Goal: Task Accomplishment & Management: Complete application form

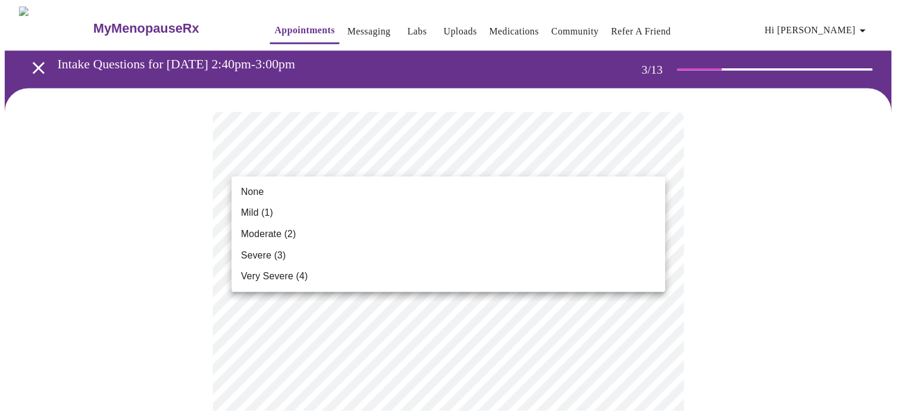
scroll to position [535, 0]
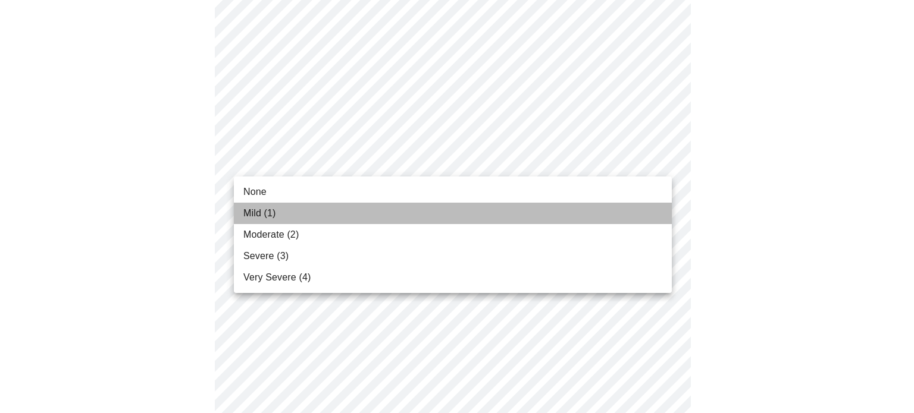
click at [261, 212] on span "Mild (1)" at bounding box center [259, 213] width 33 height 14
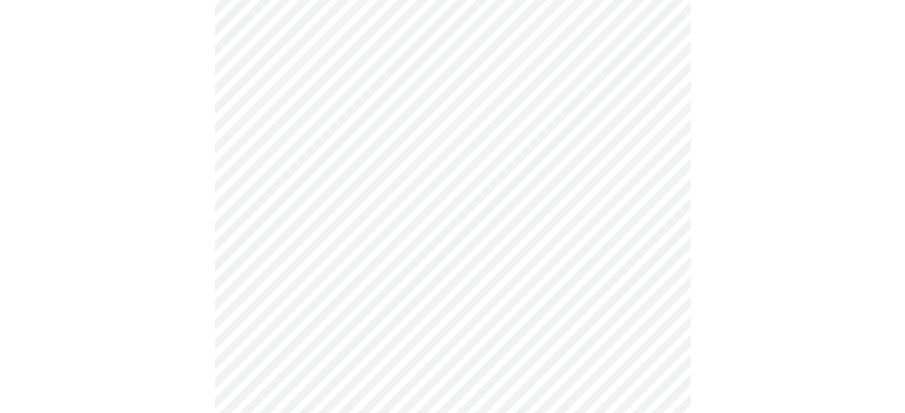
scroll to position [654, 0]
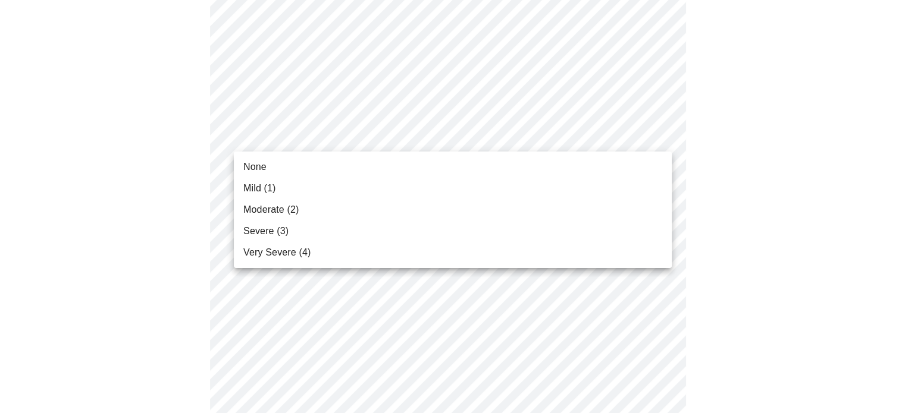
click at [329, 136] on body "MyMenopauseRx Appointments Messaging Labs Uploads Medications Community Refer a…" at bounding box center [452, 91] width 895 height 1482
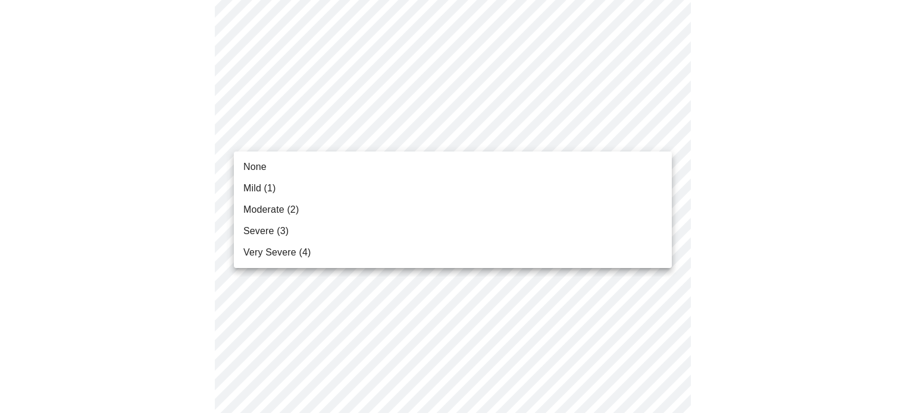
click at [297, 167] on li "None" at bounding box center [453, 166] width 438 height 21
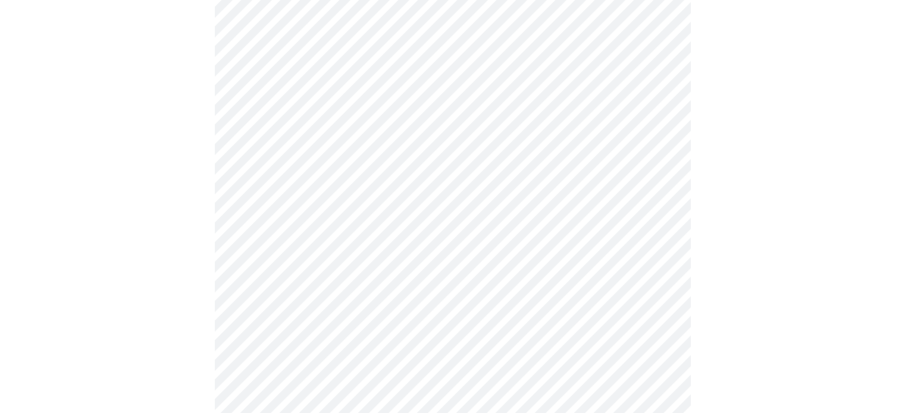
scroll to position [714, 0]
click at [331, 173] on body "MyMenopauseRx Appointments Messaging Labs Uploads Medications Community Refer a…" at bounding box center [452, 23] width 895 height 1465
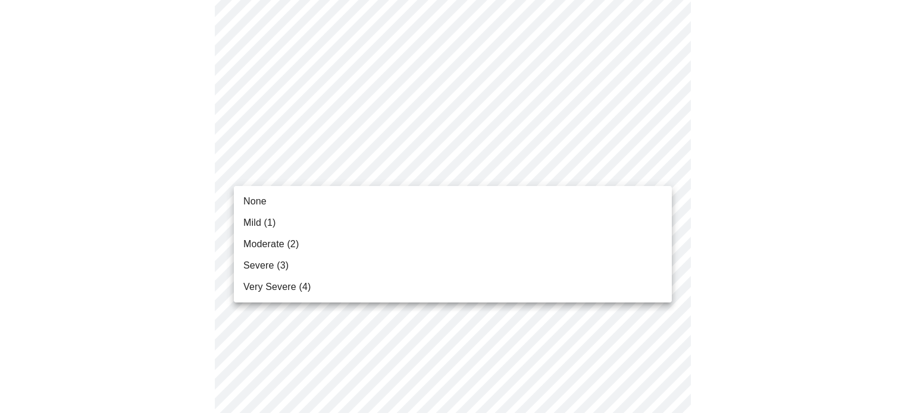
click at [303, 209] on li "None" at bounding box center [453, 201] width 438 height 21
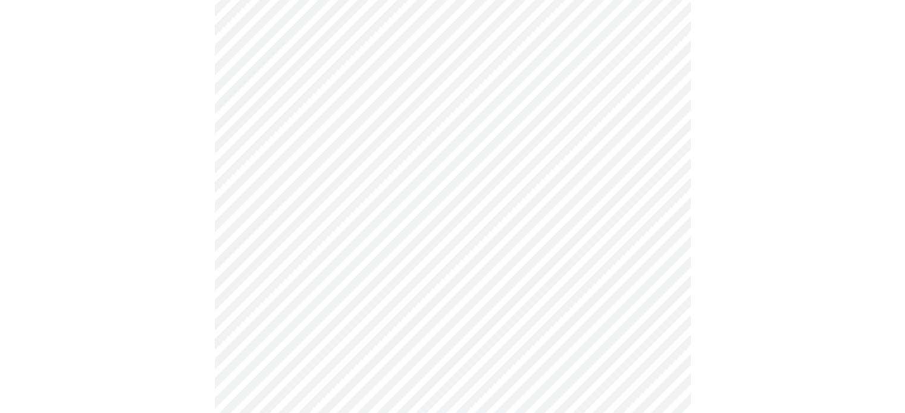
scroll to position [892, 0]
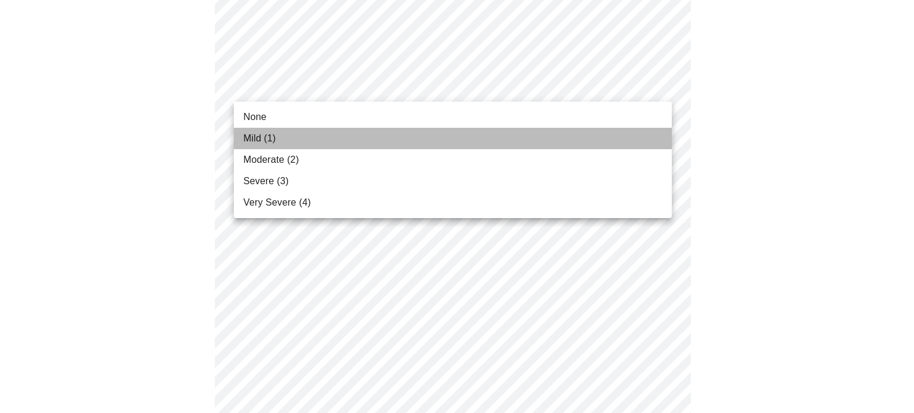
click at [279, 142] on li "Mild (1)" at bounding box center [453, 138] width 438 height 21
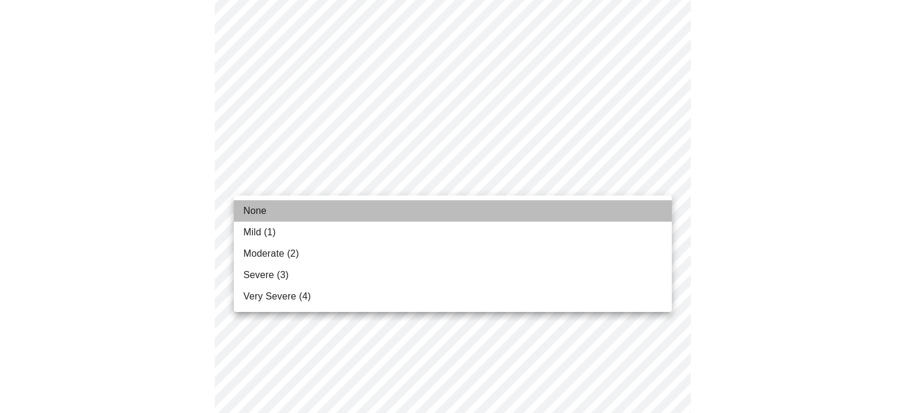
click at [268, 210] on li "None" at bounding box center [453, 210] width 438 height 21
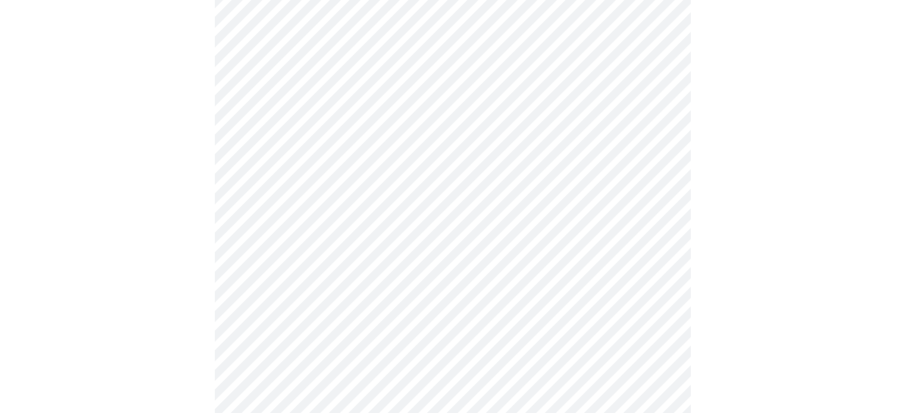
scroll to position [952, 0]
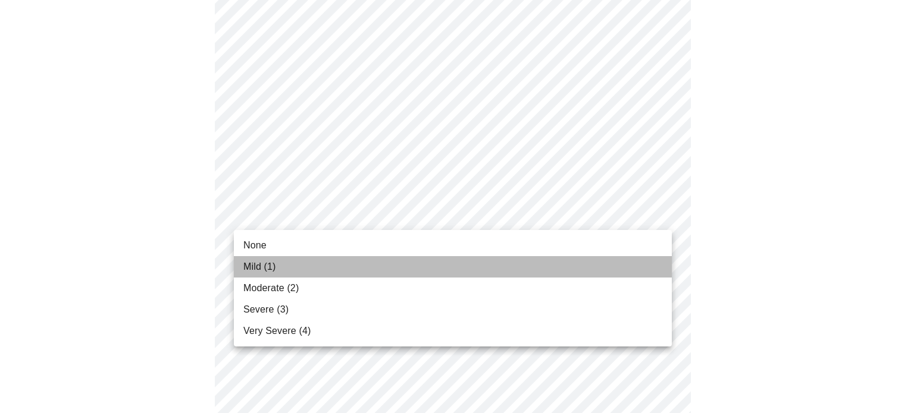
click at [255, 264] on span "Mild (1)" at bounding box center [259, 267] width 33 height 14
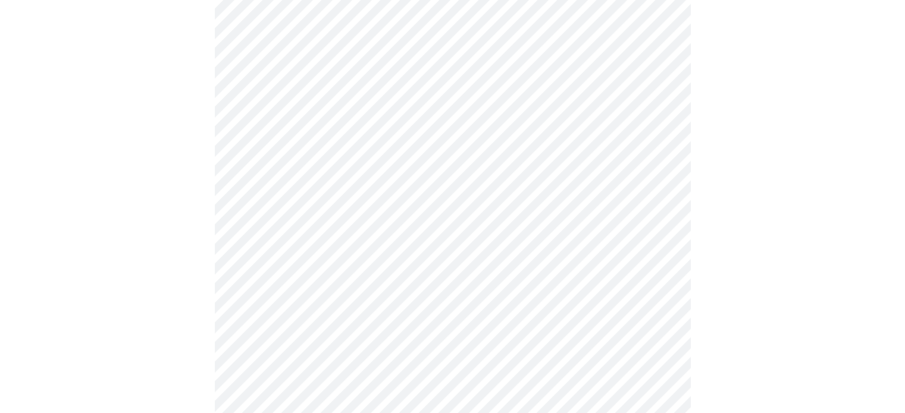
scroll to position [535, 0]
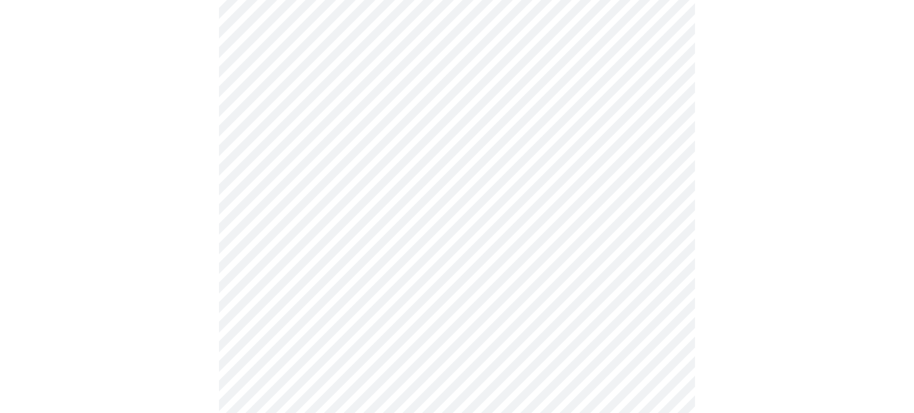
click at [350, 143] on body "MyMenopauseRx Appointments Messaging Labs Uploads Medications Community Refer a…" at bounding box center [457, 31] width 904 height 1125
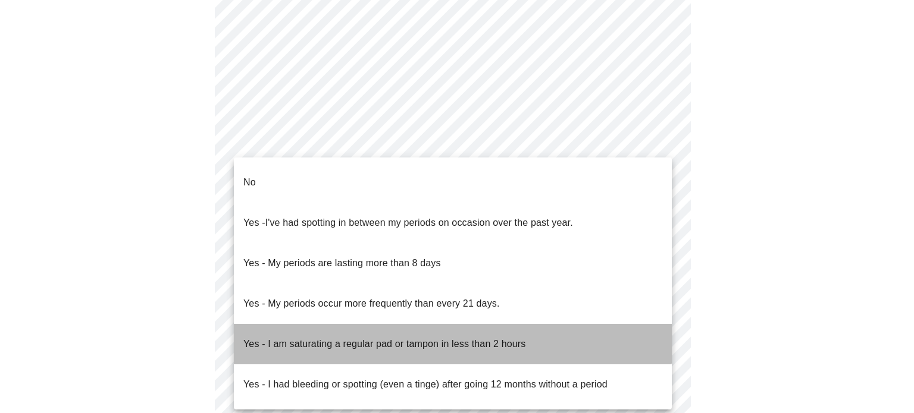
click at [371, 337] on p "Yes - I am saturating a regular pad or tampon in less than 2 hours" at bounding box center [384, 344] width 282 height 14
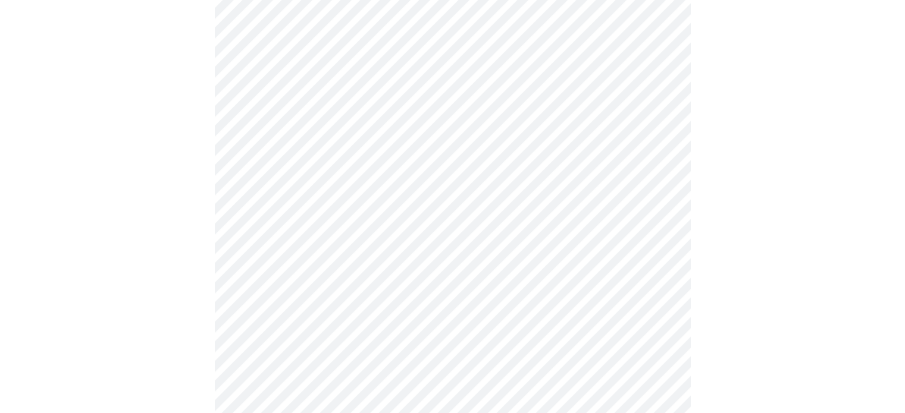
click at [385, 229] on body "MyMenopauseRx Appointments Messaging Labs Uploads Medications Community Refer a…" at bounding box center [452, 28] width 895 height 1118
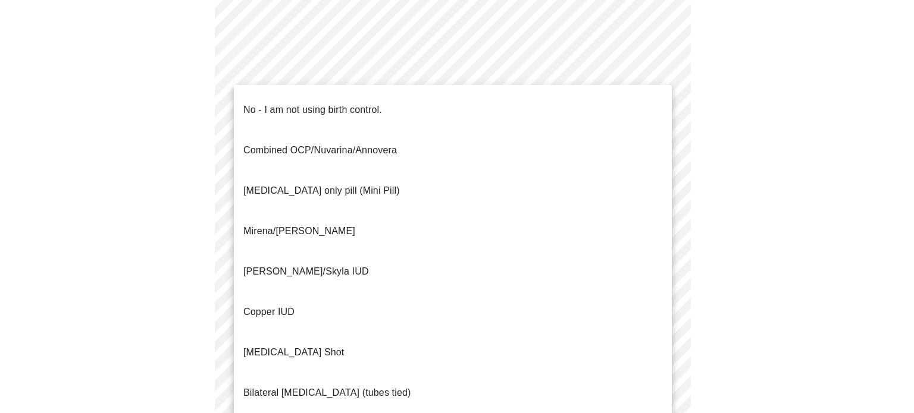
click at [273, 103] on p "No - I am not using birth control." at bounding box center [312, 110] width 139 height 14
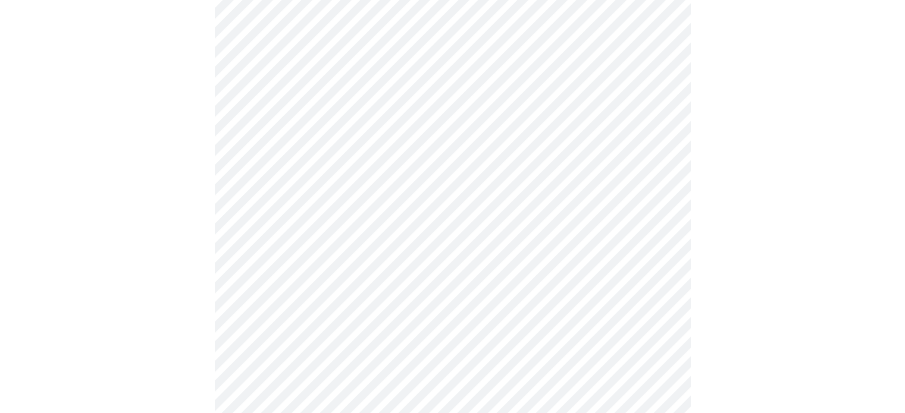
scroll to position [595, 0]
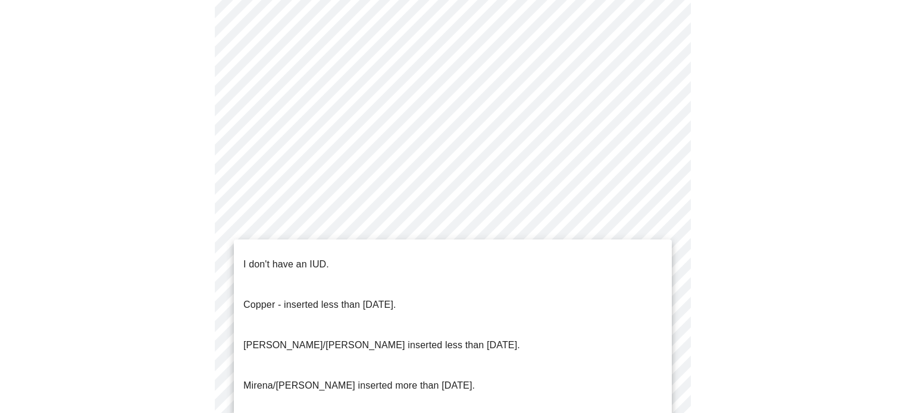
click at [308, 258] on p "I don't have an IUD." at bounding box center [286, 265] width 86 height 14
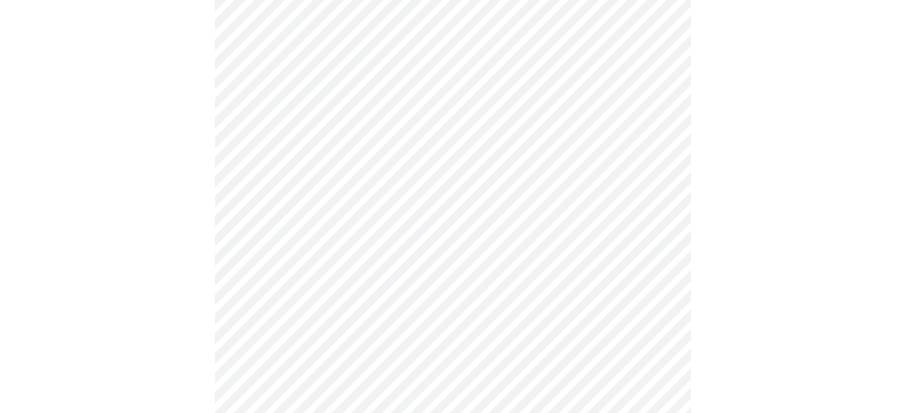
scroll to position [654, 0]
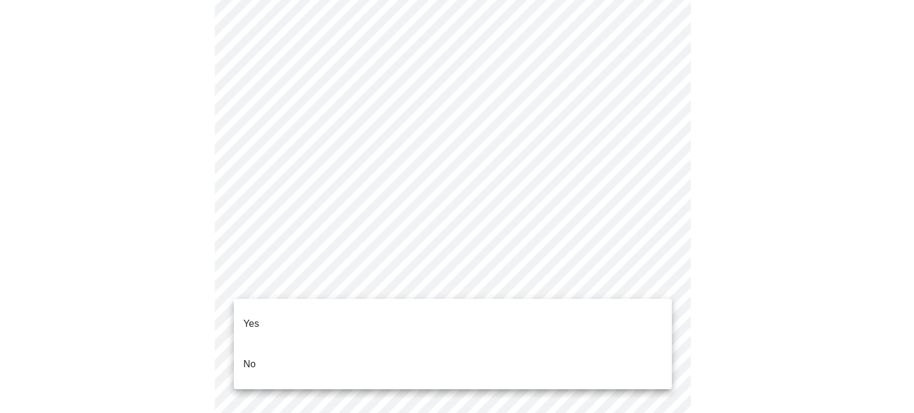
click at [270, 353] on li "No" at bounding box center [453, 364] width 438 height 40
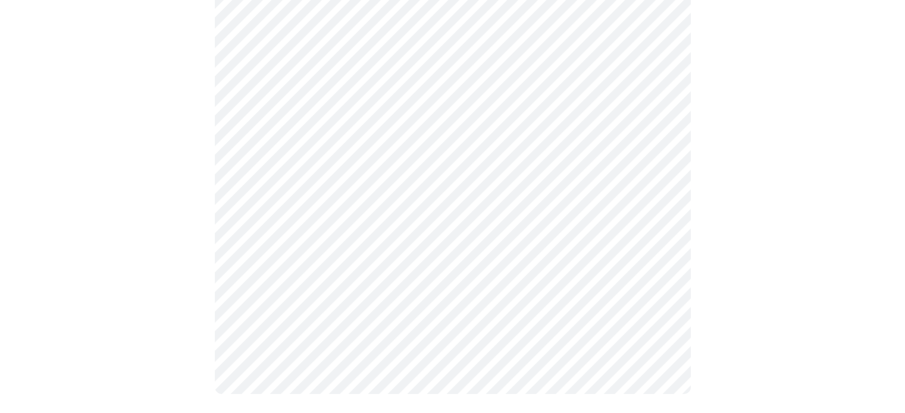
scroll to position [0, 0]
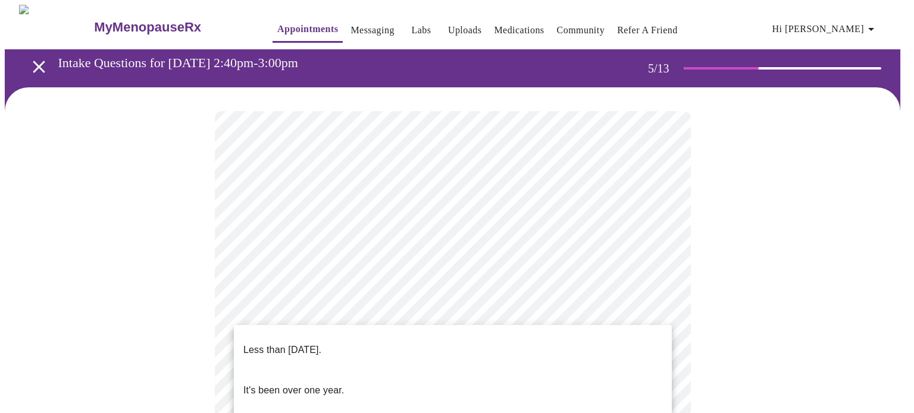
click at [297, 343] on p "Less than [DATE]." at bounding box center [282, 350] width 78 height 14
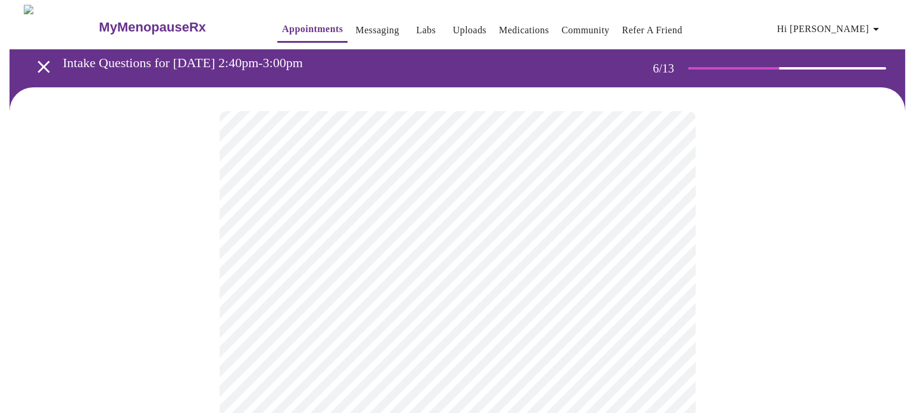
scroll to position [59, 0]
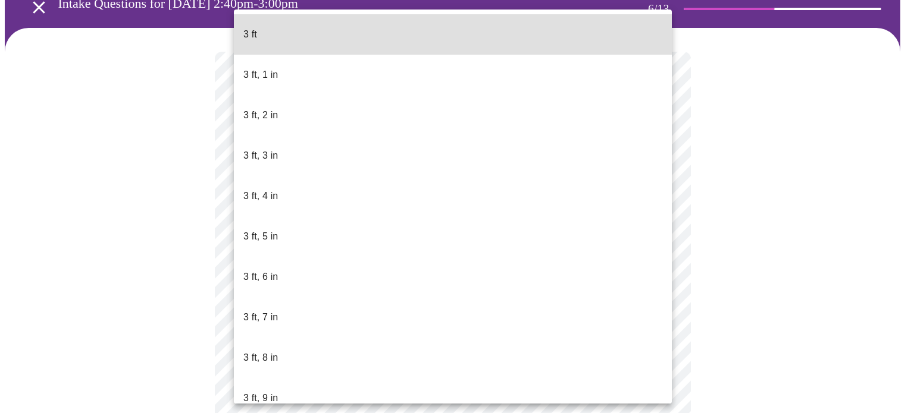
click at [373, 276] on body "MyMenopauseRx Appointments Messaging Labs Uploads Medications Community Refer a…" at bounding box center [457, 262] width 904 height 635
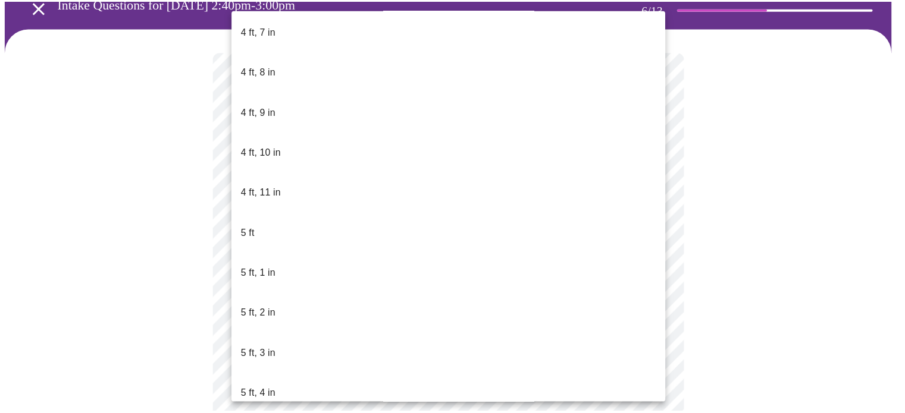
scroll to position [773, 0]
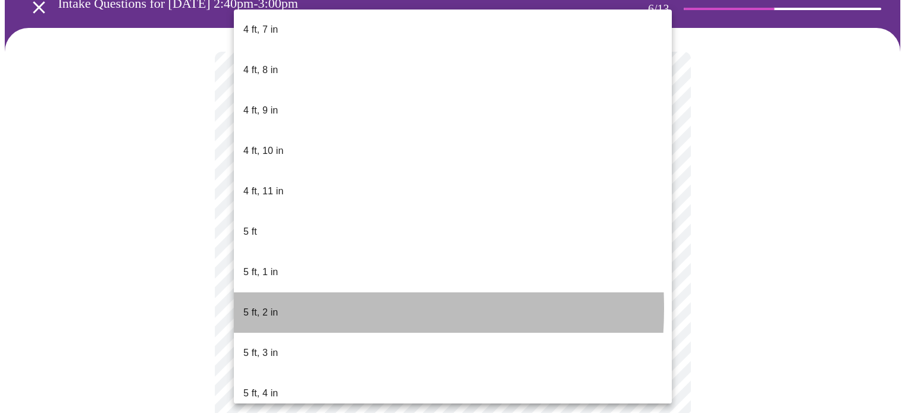
click at [274, 306] on p "5 ft, 2 in" at bounding box center [260, 313] width 35 height 14
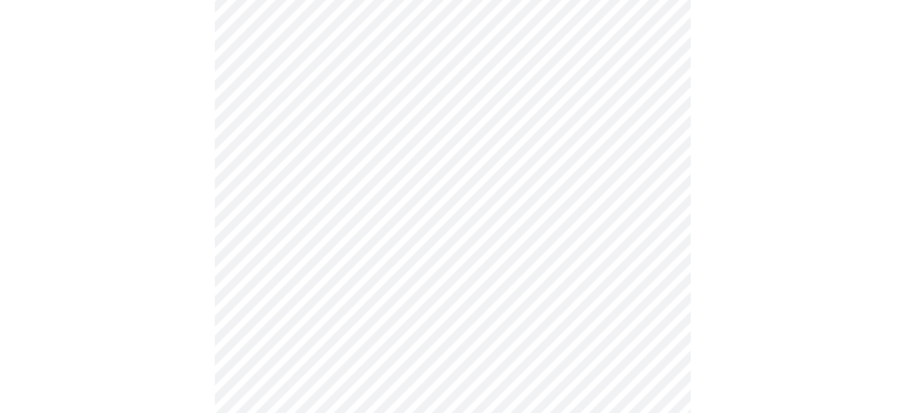
scroll to position [3153, 0]
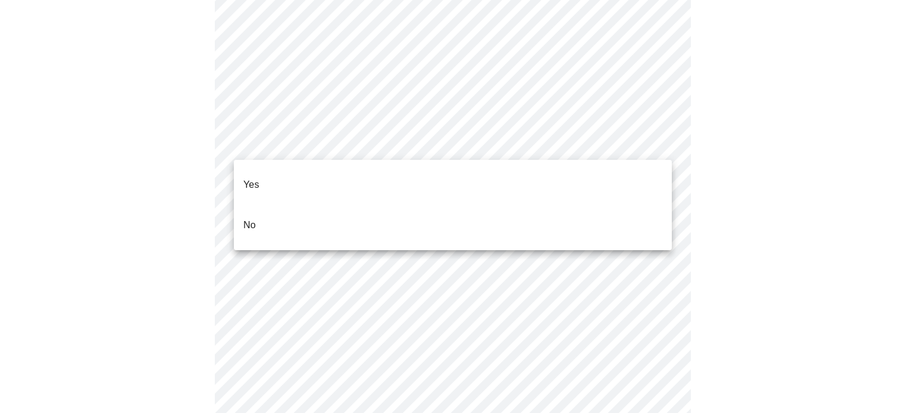
click at [275, 207] on li "No" at bounding box center [453, 225] width 438 height 40
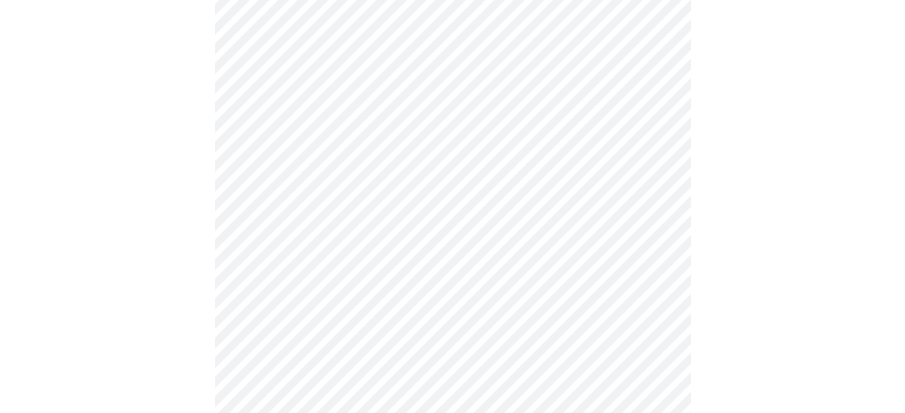
scroll to position [714, 0]
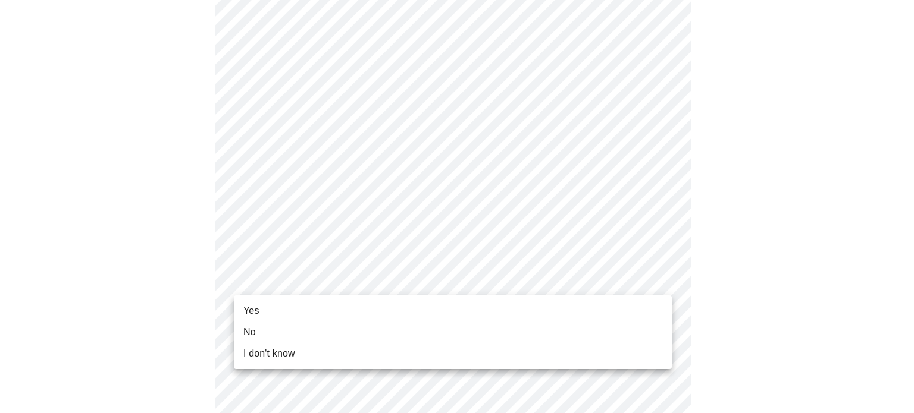
click at [267, 312] on li "Yes" at bounding box center [453, 310] width 438 height 21
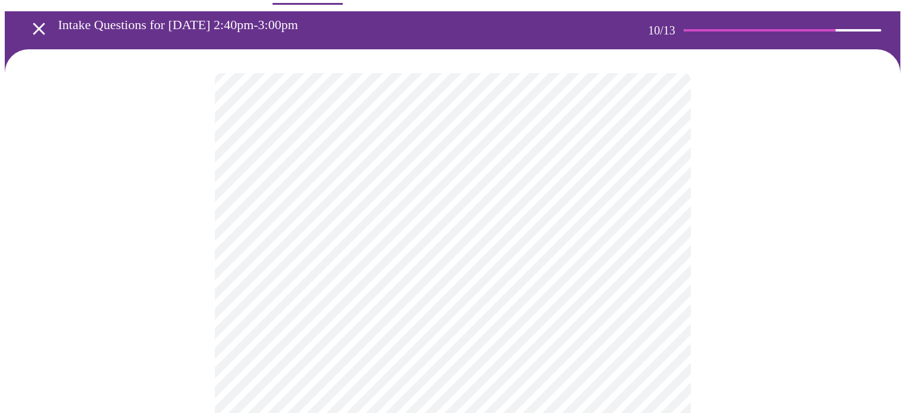
scroll to position [119, 0]
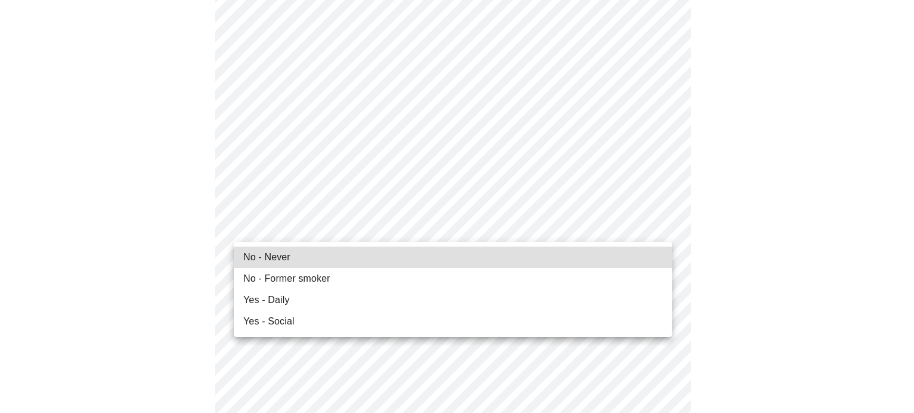
click at [262, 297] on span "Yes - Daily" at bounding box center [266, 300] width 46 height 14
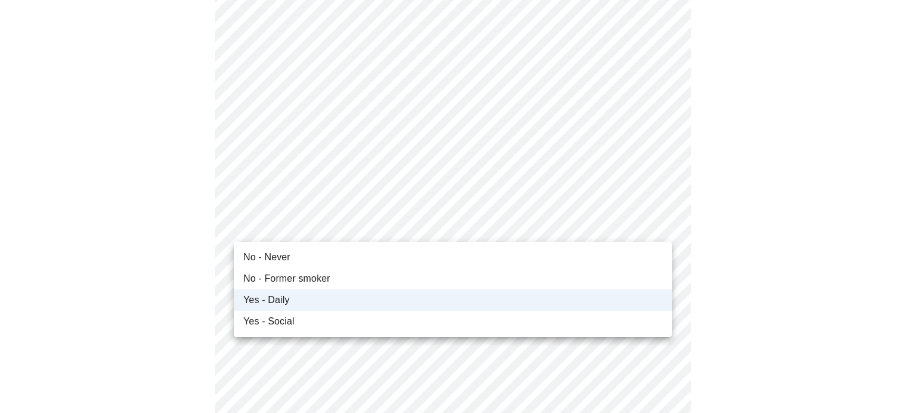
click at [276, 293] on span "Yes - Daily" at bounding box center [266, 300] width 46 height 14
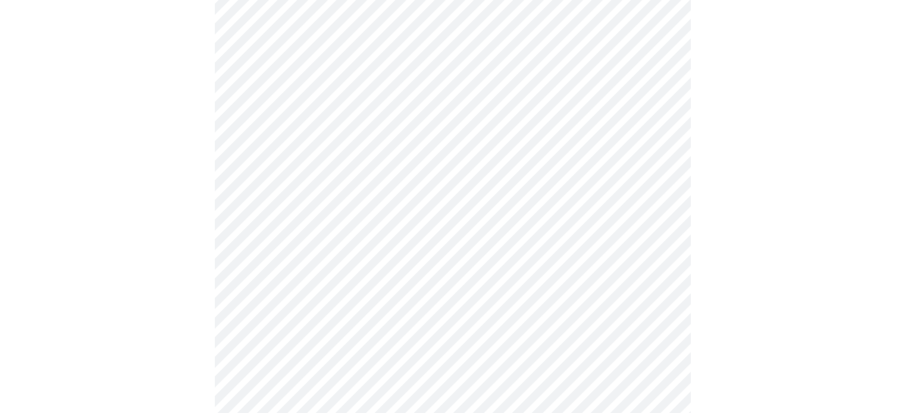
scroll to position [1011, 0]
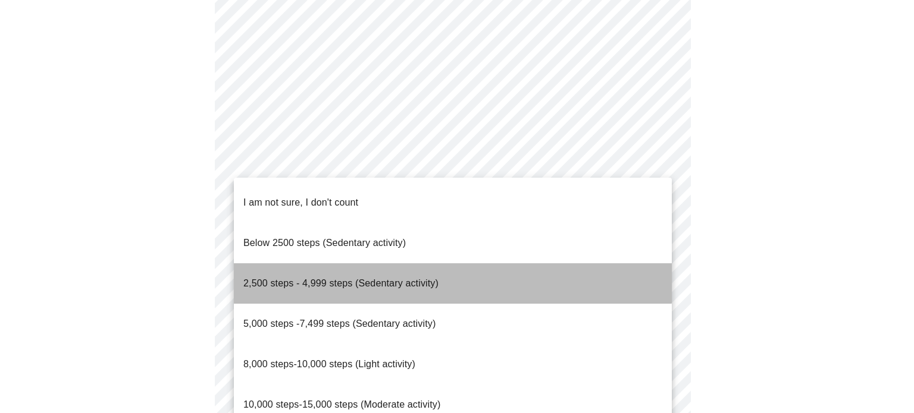
click at [396, 278] on span "2,500 steps - 4,999 steps (Sedentary activity)" at bounding box center [340, 283] width 195 height 10
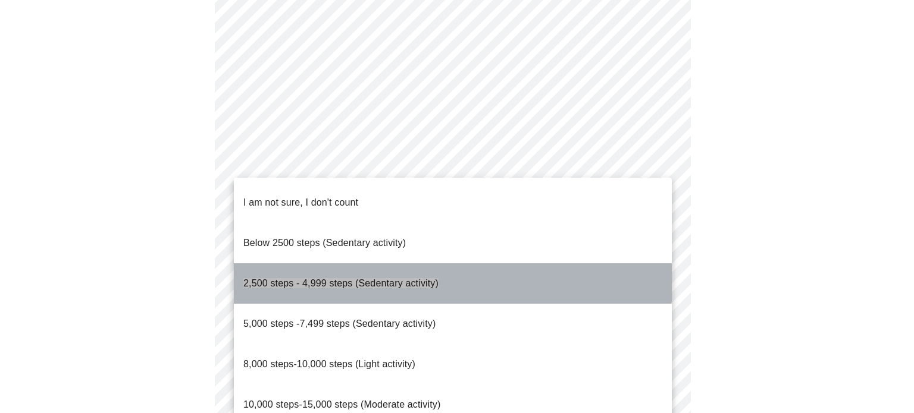
click at [353, 278] on span "2,500 steps - 4,999 steps (Sedentary activity)" at bounding box center [340, 283] width 195 height 10
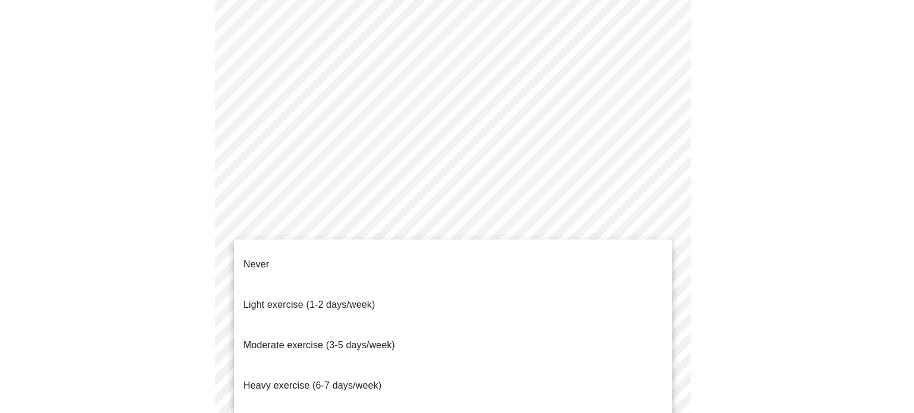
click at [284, 340] on span "Moderate exercise (3-5 days/week)" at bounding box center [319, 345] width 152 height 10
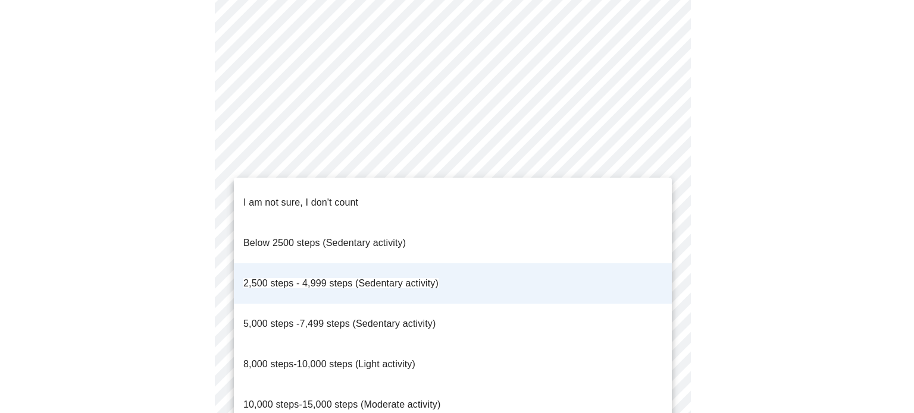
click at [359, 273] on li "2,500 steps - 4,999 steps (Sedentary activity)" at bounding box center [453, 284] width 438 height 40
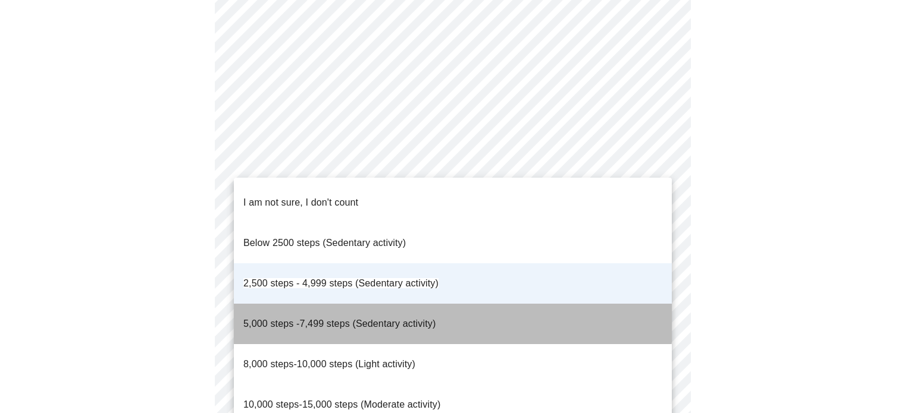
click at [337, 319] on span "5,000 steps -7,499 steps (Sedentary activity)" at bounding box center [339, 324] width 192 height 10
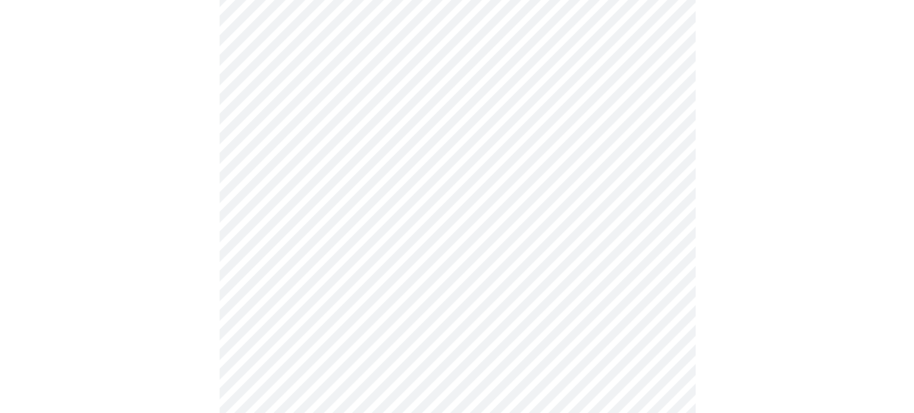
scroll to position [1128, 0]
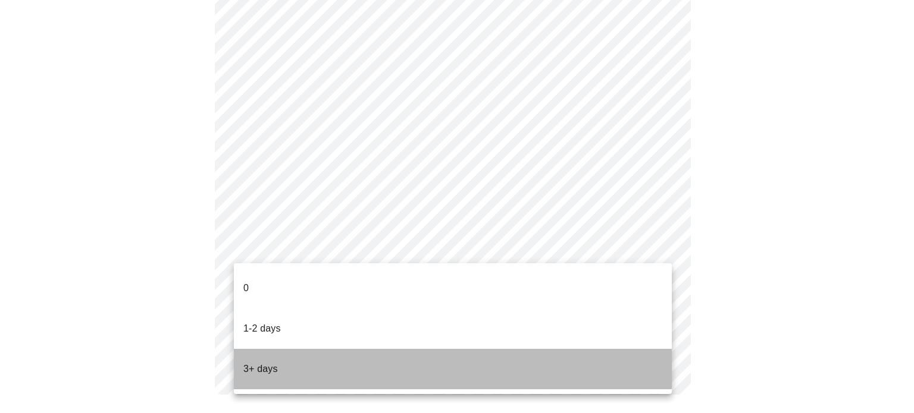
click at [262, 362] on p "3+ days" at bounding box center [260, 369] width 35 height 14
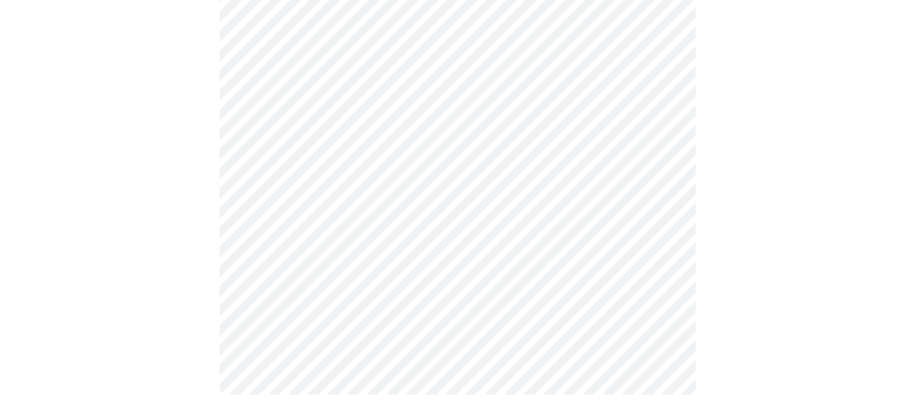
scroll to position [0, 0]
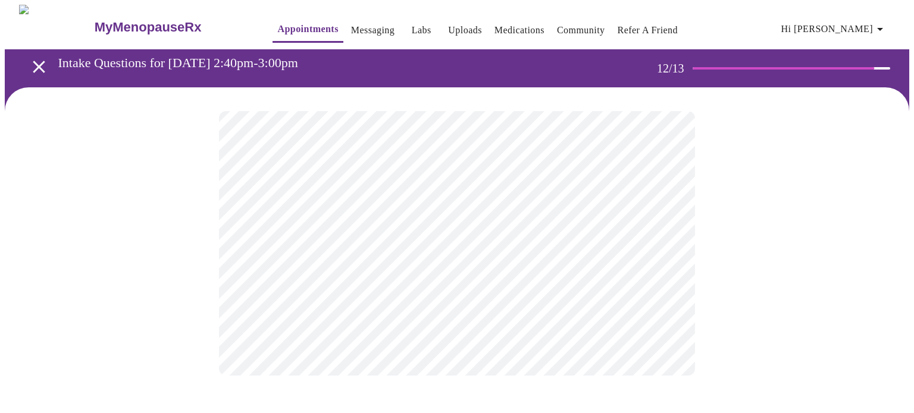
click at [387, 249] on body "MyMenopauseRx Appointments Messaging Labs Uploads Medications Community Refer a…" at bounding box center [457, 202] width 904 height 395
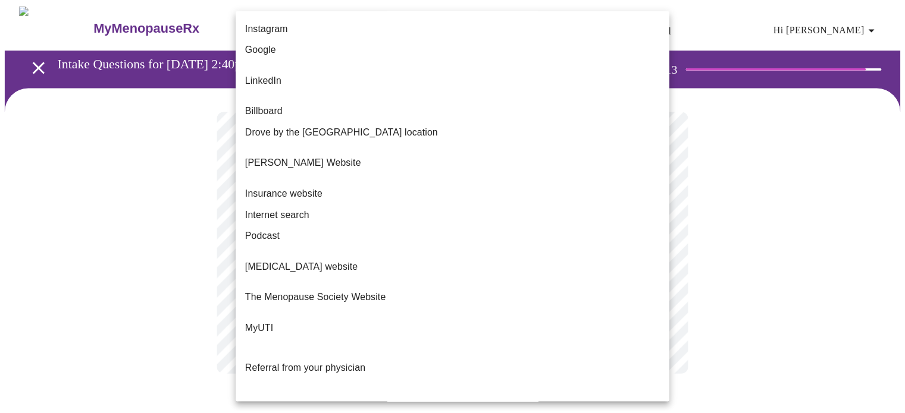
scroll to position [107, 0]
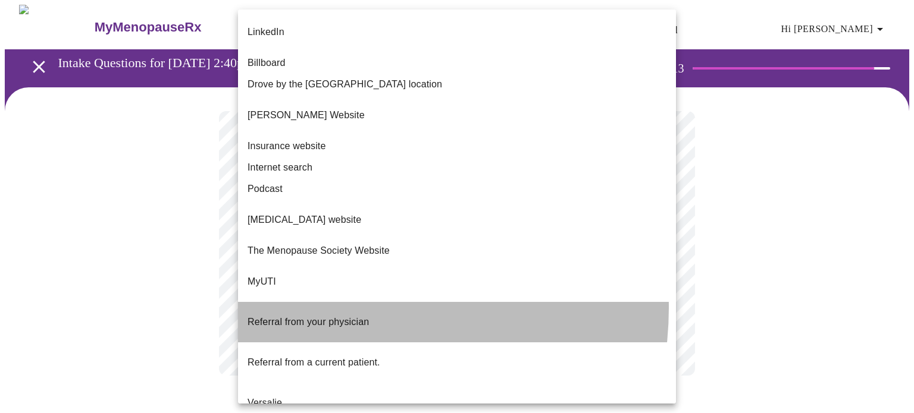
click at [339, 317] on span "Referral from your physician" at bounding box center [307, 322] width 121 height 10
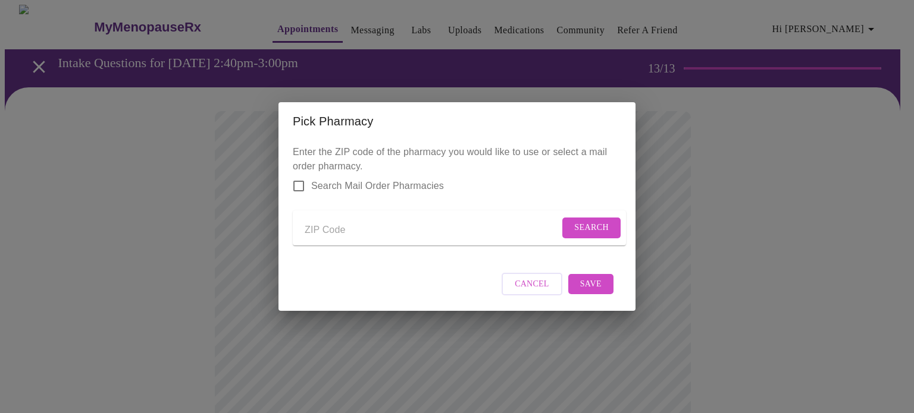
click at [378, 225] on input "Send a message to your care team" at bounding box center [432, 230] width 255 height 19
type input "18062"
click at [584, 221] on span "Search" at bounding box center [591, 228] width 35 height 15
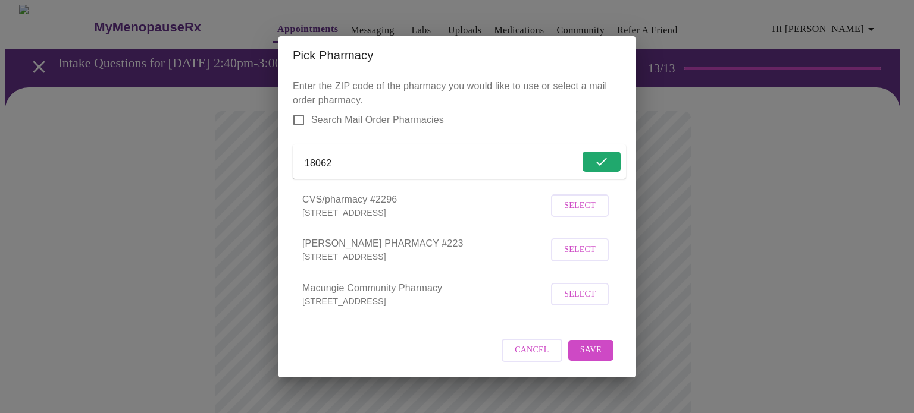
click at [352, 263] on p "[STREET_ADDRESS]" at bounding box center [425, 257] width 246 height 12
click at [360, 251] on span "[PERSON_NAME] PHARMACY #223" at bounding box center [425, 244] width 246 height 14
click at [589, 258] on span "Select" at bounding box center [580, 250] width 32 height 15
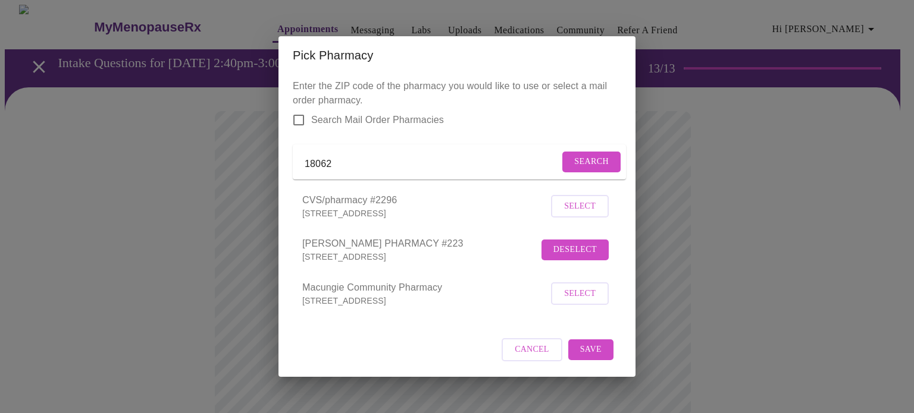
click at [588, 357] on span "Save" at bounding box center [590, 350] width 21 height 15
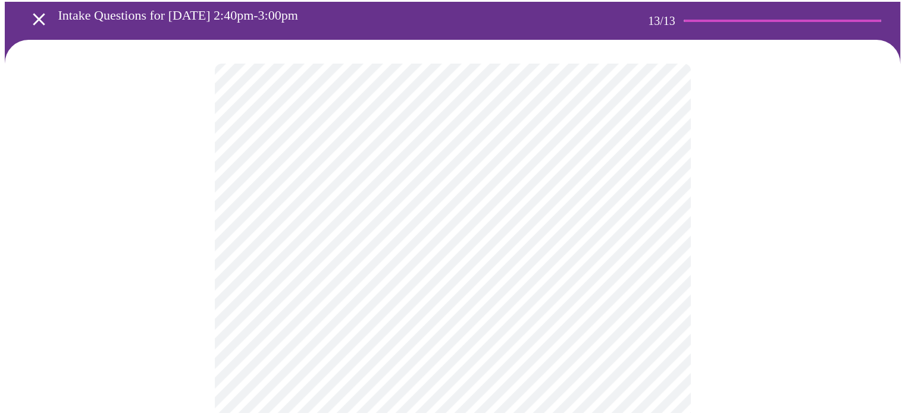
scroll to position [0, 0]
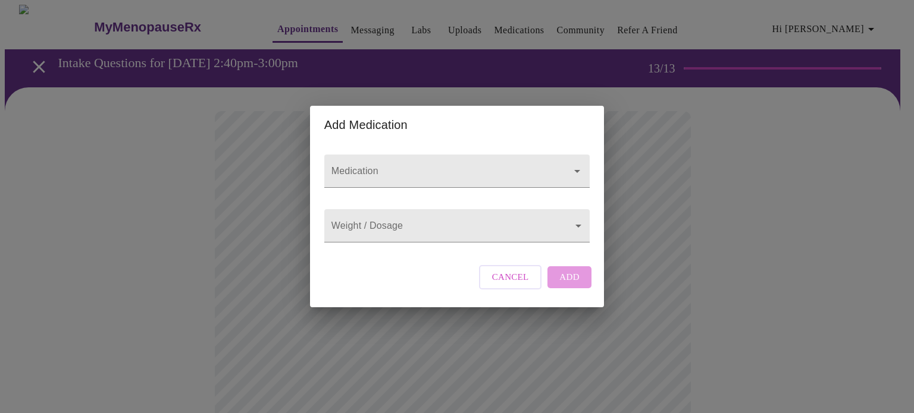
click at [258, 256] on div "Add Medication Medication Weight / Dosage ​ Cancel Add" at bounding box center [457, 206] width 914 height 413
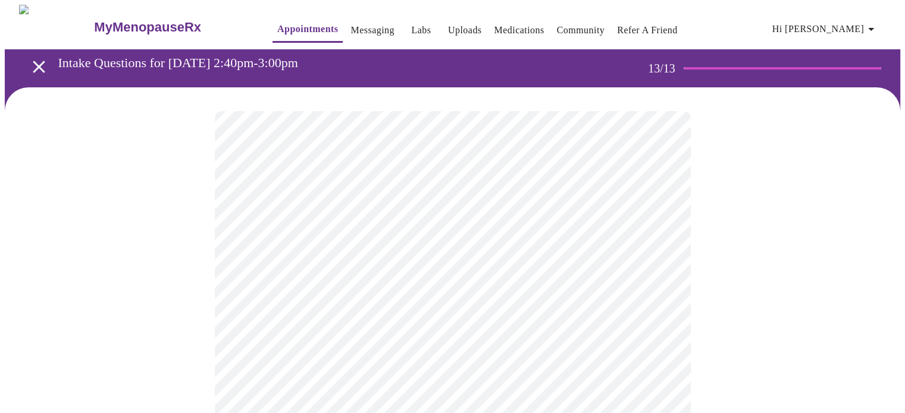
scroll to position [178, 0]
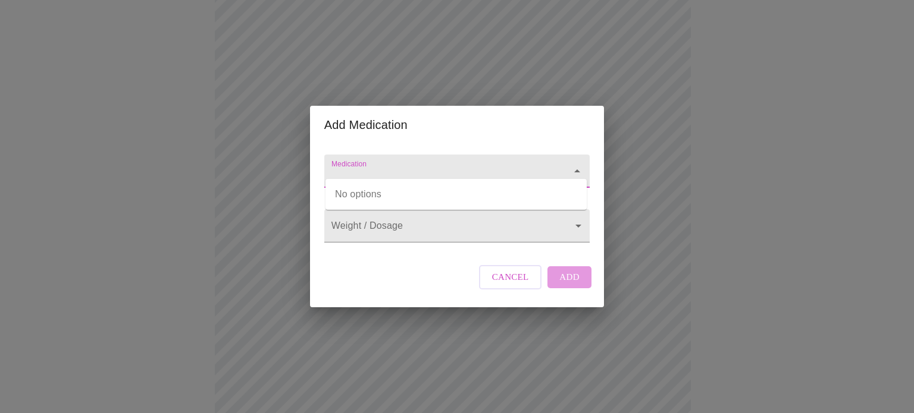
click at [454, 166] on input "Medication" at bounding box center [440, 177] width 222 height 22
type input "fomotadine"
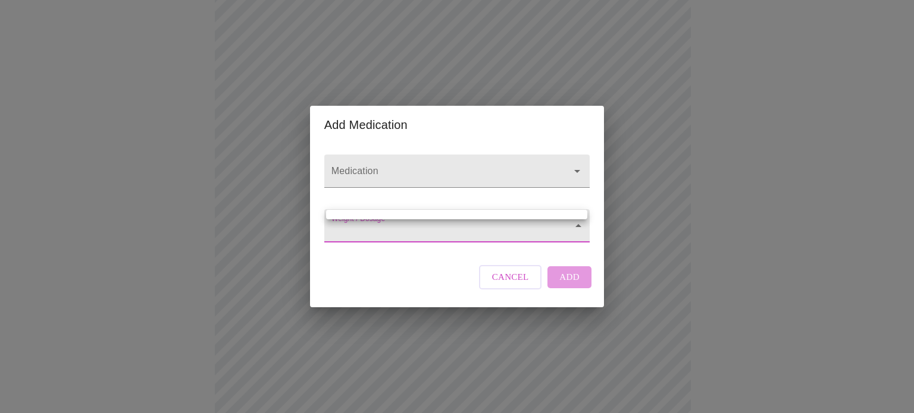
click at [453, 235] on body "MyMenopauseRx Appointments Messaging Labs Uploads Medications Community Refer a…" at bounding box center [457, 272] width 904 height 893
click at [504, 177] on div at bounding box center [457, 206] width 914 height 413
click at [494, 195] on div "Medication" at bounding box center [456, 171] width 275 height 55
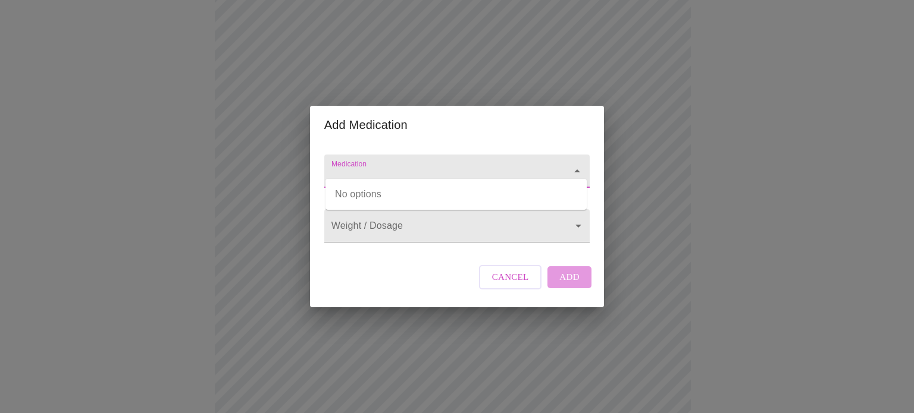
click at [493, 166] on input "Medication" at bounding box center [440, 177] width 222 height 22
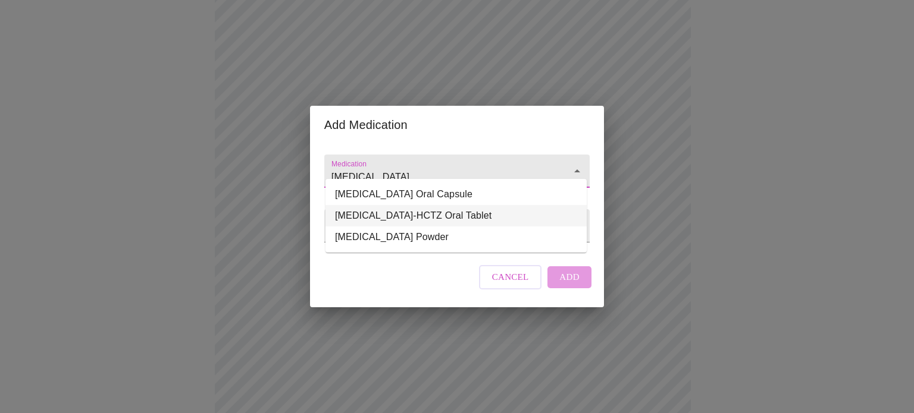
click at [431, 219] on li "[MEDICAL_DATA]-HCTZ Oral Tablet" at bounding box center [455, 215] width 261 height 21
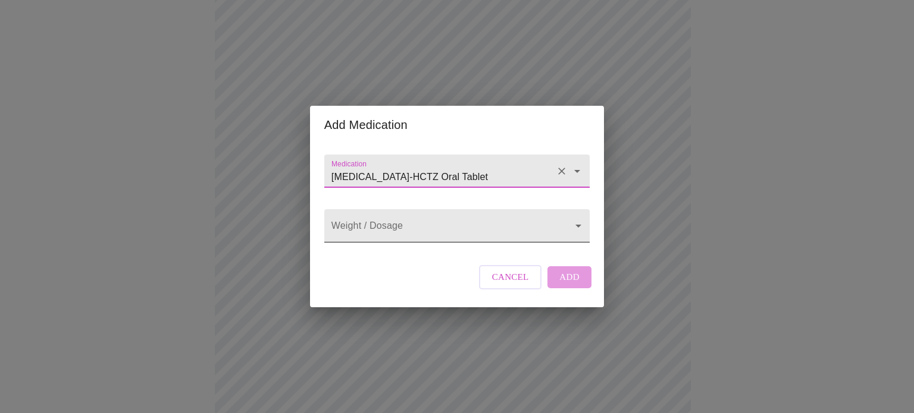
type input "[MEDICAL_DATA]-HCTZ Oral Tablet"
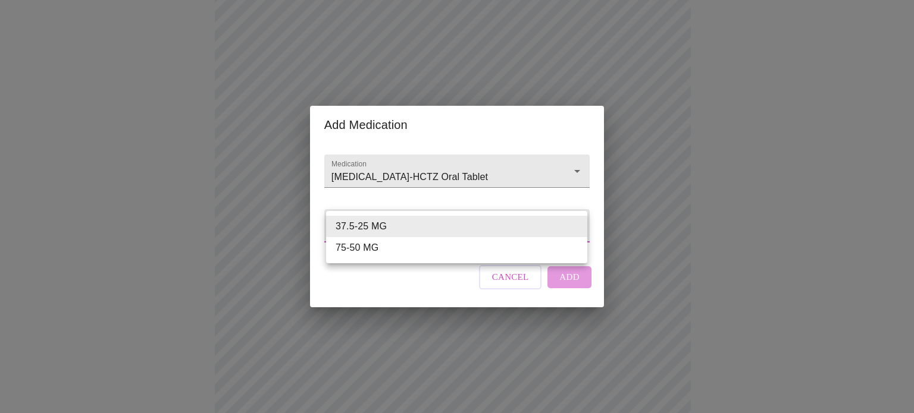
click at [414, 233] on body "MyMenopauseRx Appointments Messaging Labs Uploads Medications Community Refer a…" at bounding box center [457, 272] width 904 height 893
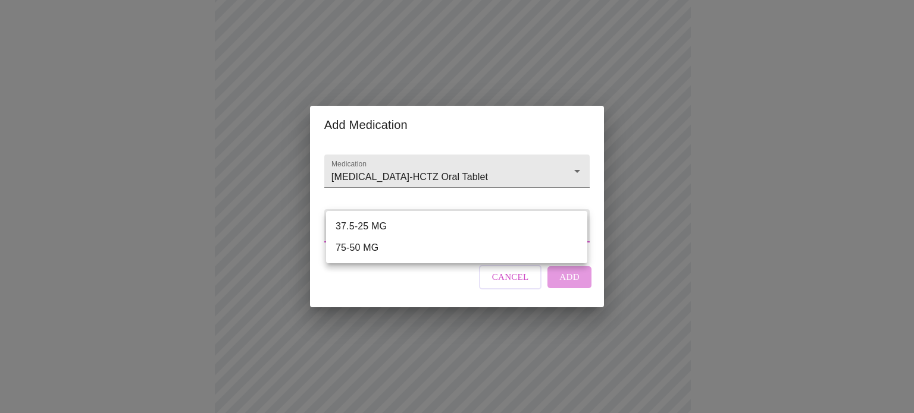
click at [404, 223] on li "37.5-25 MG" at bounding box center [456, 226] width 261 height 21
type input "37.5-25 MG"
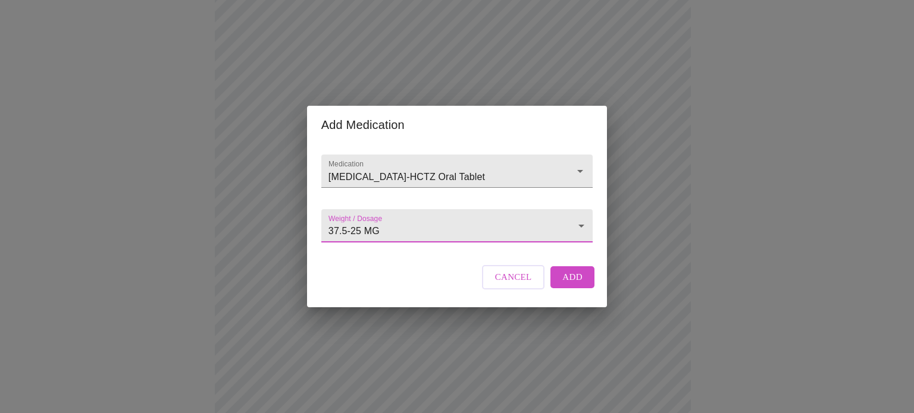
click at [576, 285] on span "Add" at bounding box center [572, 276] width 20 height 15
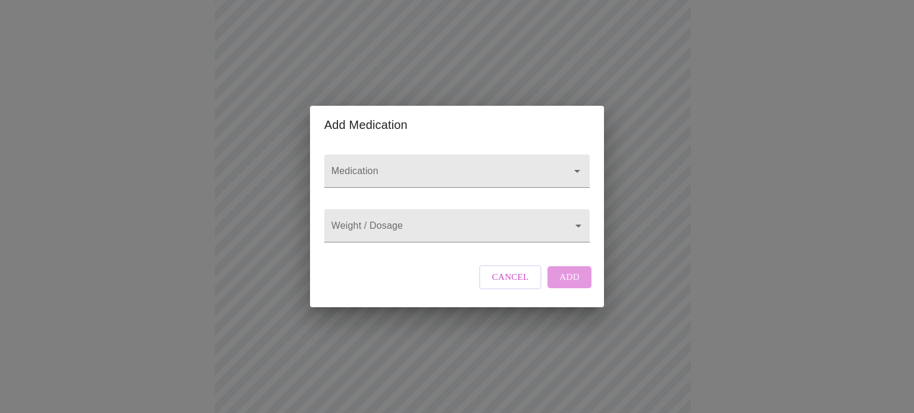
click at [718, 225] on div "Add Medication Medication Weight / Dosage ​ Cancel Add" at bounding box center [457, 206] width 914 height 413
click at [371, 166] on input "Medication" at bounding box center [440, 177] width 222 height 22
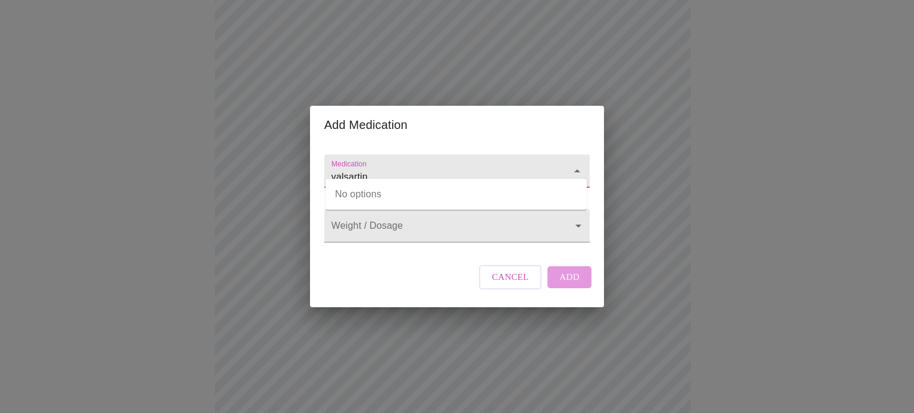
click at [410, 169] on input "valsartin" at bounding box center [440, 177] width 222 height 22
type input "valsartin"
click at [387, 223] on body "MyMenopauseRx Appointments Messaging Labs Uploads Medications Community Refer a…" at bounding box center [457, 285] width 904 height 918
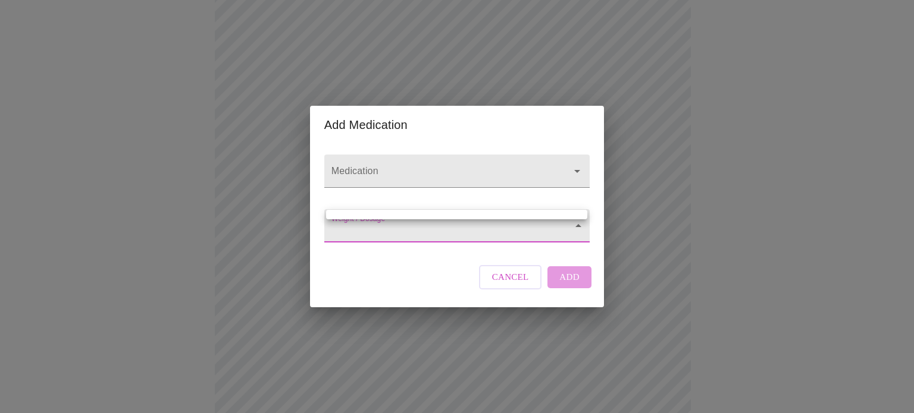
click at [384, 166] on div at bounding box center [457, 206] width 914 height 413
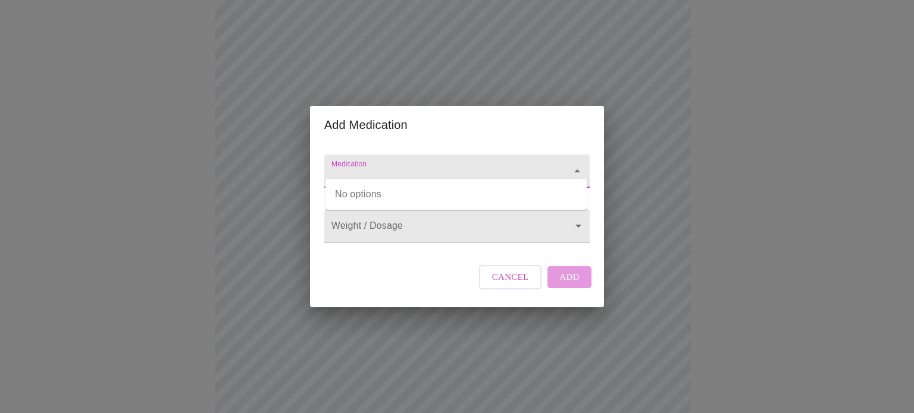
click at [371, 166] on input "Medication" at bounding box center [440, 177] width 222 height 22
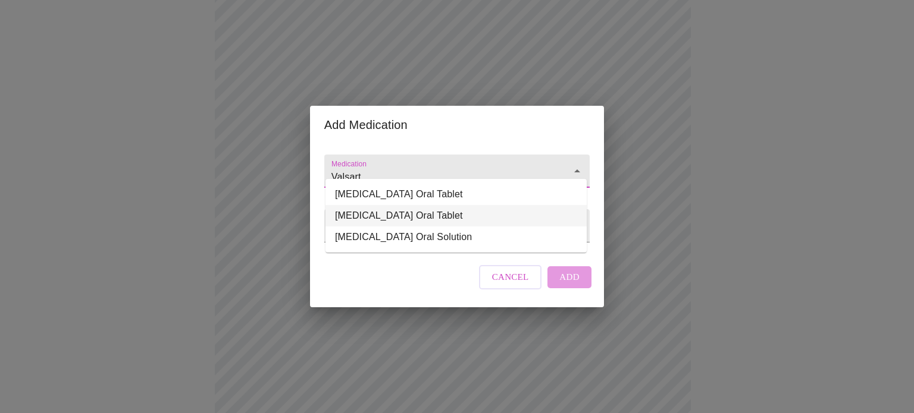
click at [388, 217] on li "[MEDICAL_DATA] Oral Tablet" at bounding box center [455, 215] width 261 height 21
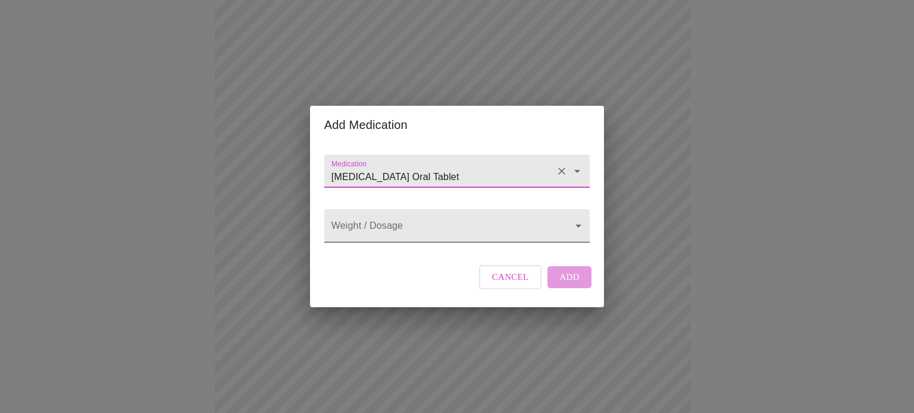
type input "[MEDICAL_DATA] Oral Tablet"
click at [385, 221] on body "MyMenopauseRx Appointments Messaging Labs Uploads Medications Community Refer a…" at bounding box center [457, 285] width 904 height 918
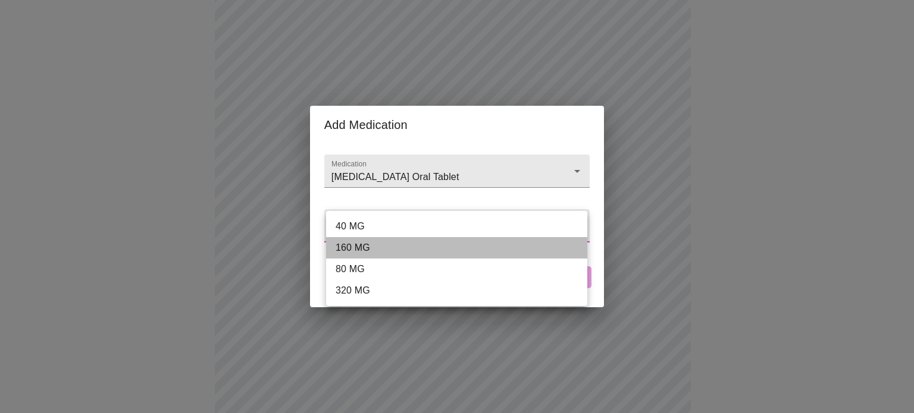
click at [360, 247] on li "160 MG" at bounding box center [456, 247] width 261 height 21
type input "160 MG"
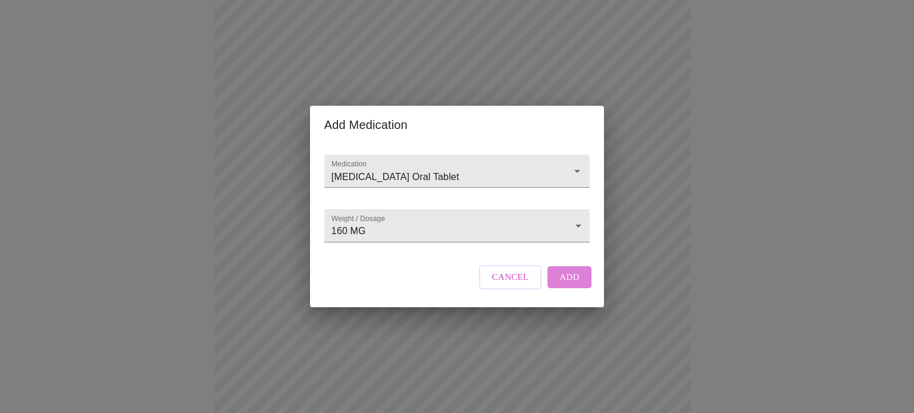
click at [563, 285] on span "Add" at bounding box center [569, 276] width 20 height 15
click at [366, 166] on input "Medication" at bounding box center [440, 177] width 222 height 22
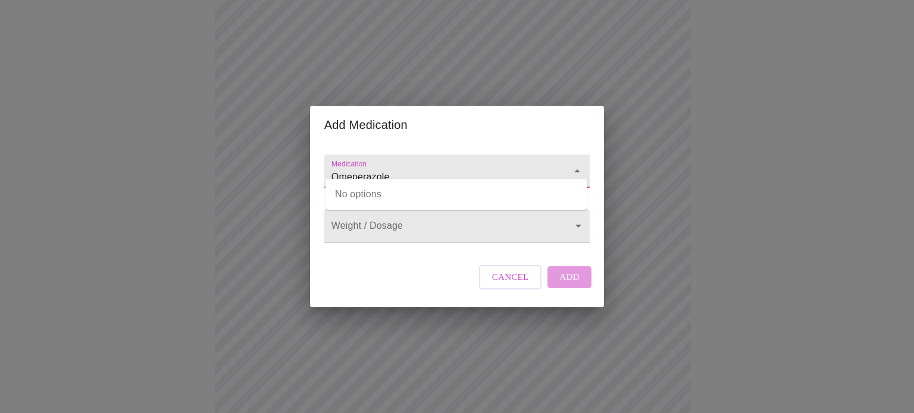
click at [429, 171] on input "Omeperazole" at bounding box center [440, 177] width 222 height 22
type input "Omeperazole"
click at [365, 236] on body "MyMenopauseRx Appointments Messaging Labs Uploads Medications Community Refer a…" at bounding box center [457, 307] width 904 height 962
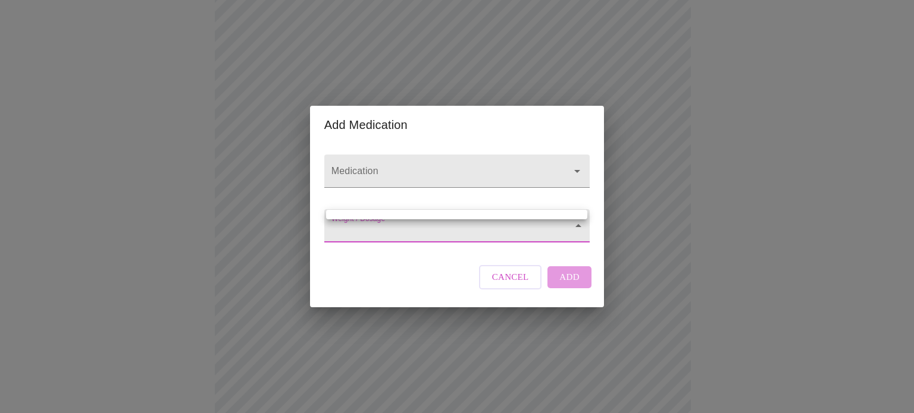
click at [388, 154] on div at bounding box center [457, 206] width 914 height 413
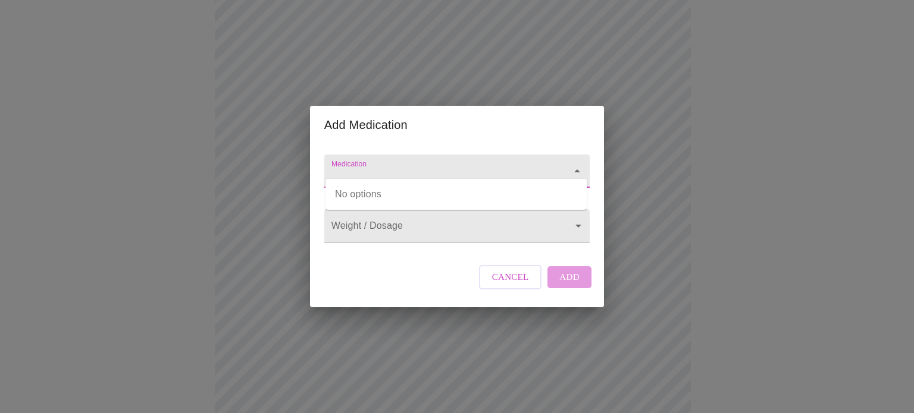
click at [378, 169] on input "Medication" at bounding box center [440, 177] width 222 height 22
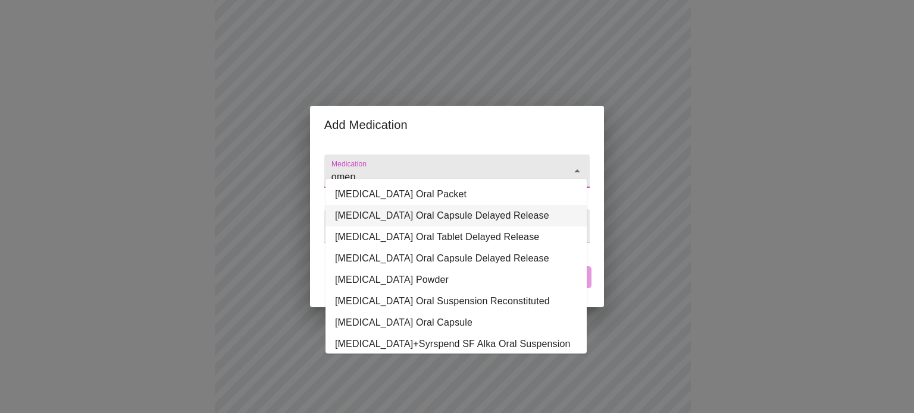
click at [371, 216] on li "[MEDICAL_DATA] Oral Capsule Delayed Release" at bounding box center [455, 215] width 261 height 21
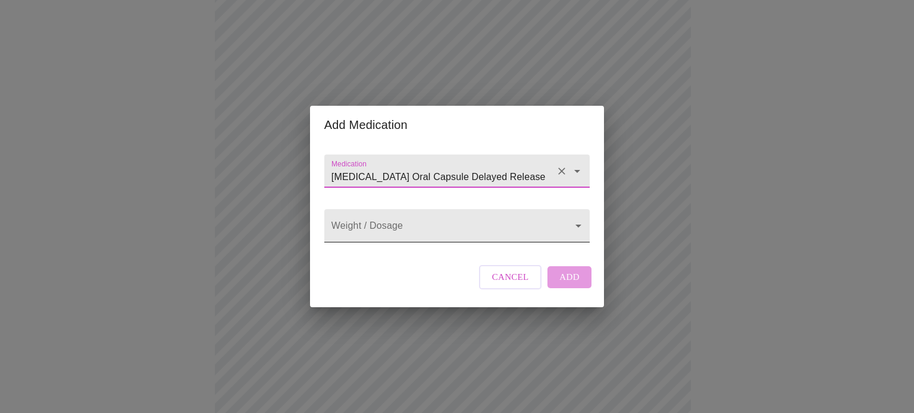
type input "[MEDICAL_DATA] Oral Capsule Delayed Release"
click at [366, 223] on body "MyMenopauseRx Appointments Messaging Labs Uploads Medications Community Refer a…" at bounding box center [457, 307] width 904 height 962
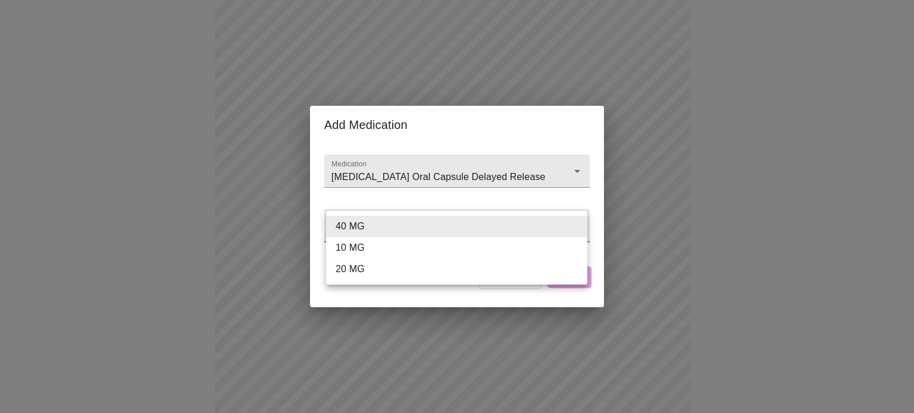
click at [344, 268] on li "20 MG" at bounding box center [456, 269] width 261 height 21
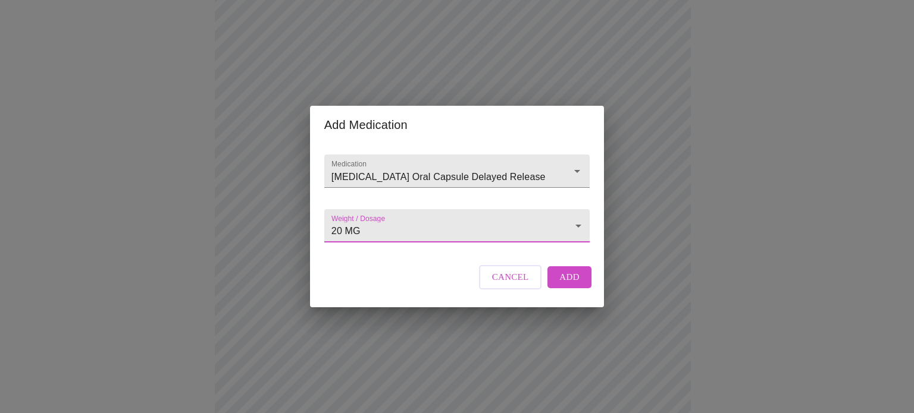
click at [412, 235] on body "MyMenopauseRx Appointments Messaging Labs Uploads Medications Community Refer a…" at bounding box center [457, 307] width 904 height 962
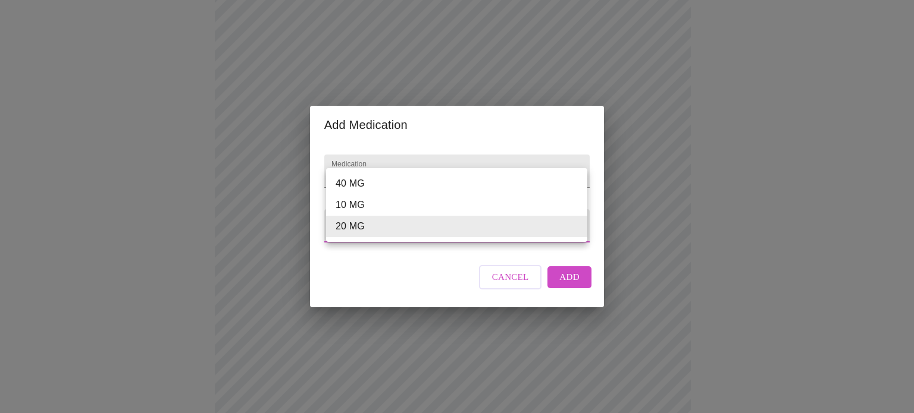
click at [358, 180] on li "40 MG" at bounding box center [456, 183] width 261 height 21
type input "40 MG"
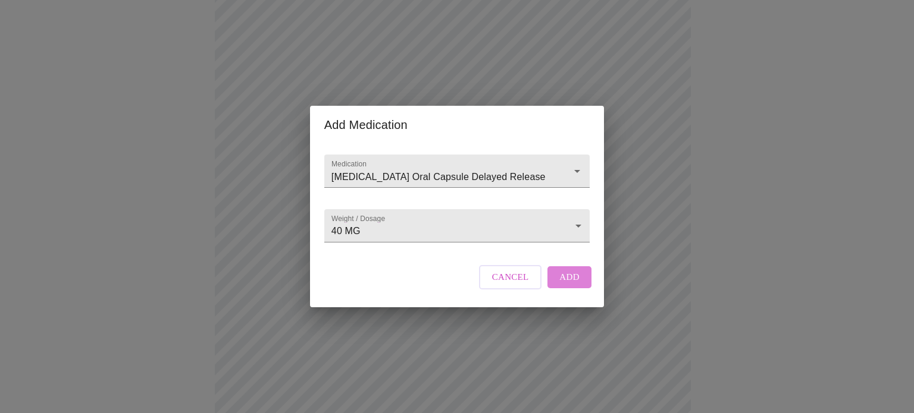
click at [567, 285] on span "Add" at bounding box center [569, 276] width 20 height 15
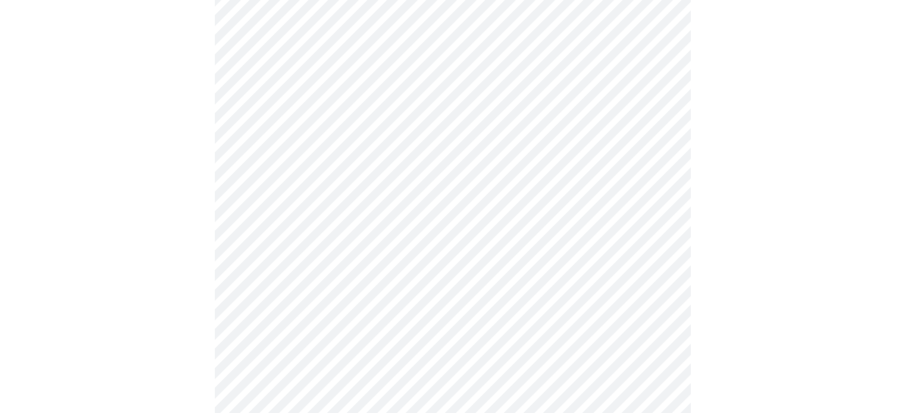
scroll to position [297, 0]
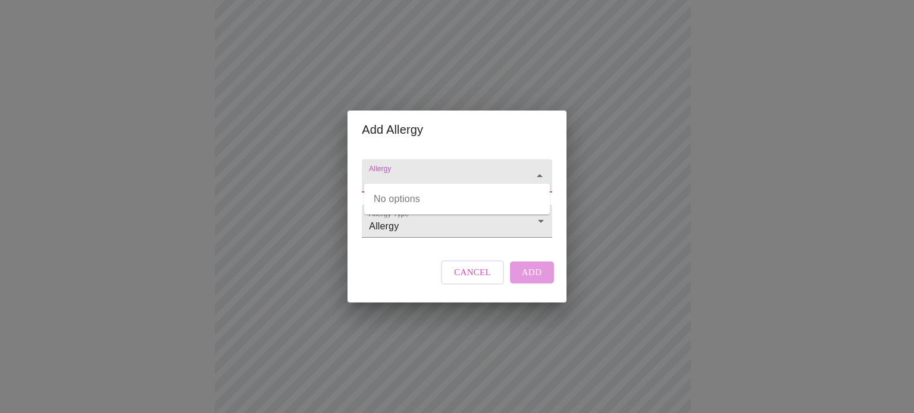
click at [410, 171] on input "Allergy" at bounding box center [439, 182] width 146 height 22
type input "i"
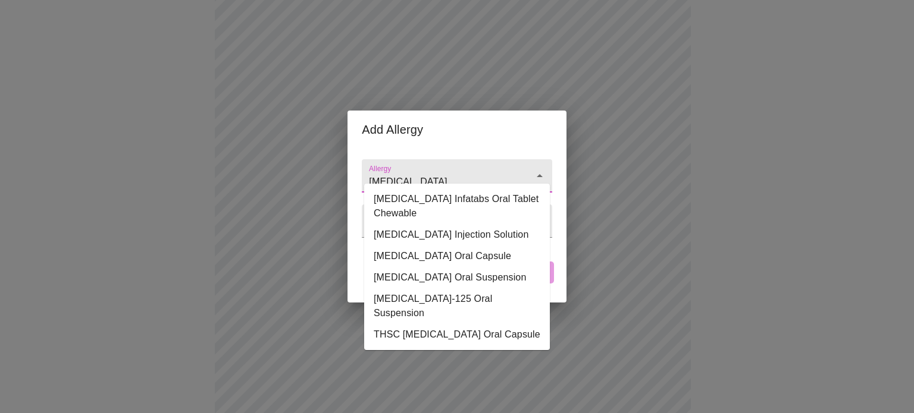
click at [410, 171] on input "[MEDICAL_DATA]" at bounding box center [439, 182] width 146 height 22
click at [404, 246] on li "[MEDICAL_DATA] Oral Capsule" at bounding box center [457, 256] width 186 height 21
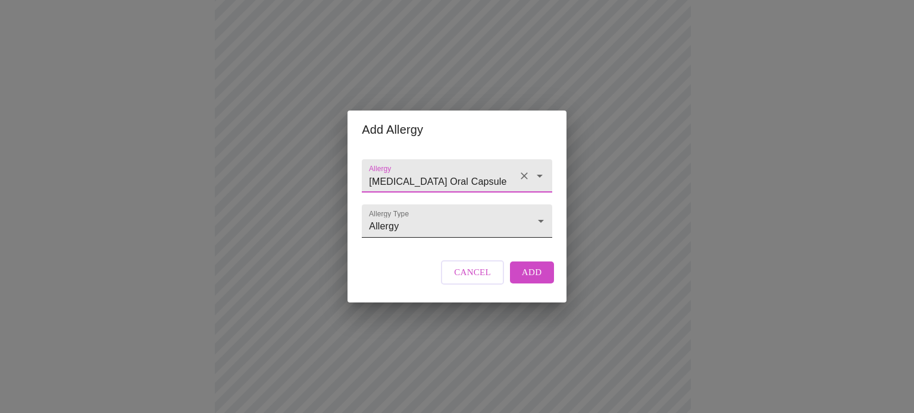
type input "[MEDICAL_DATA] Oral Capsule"
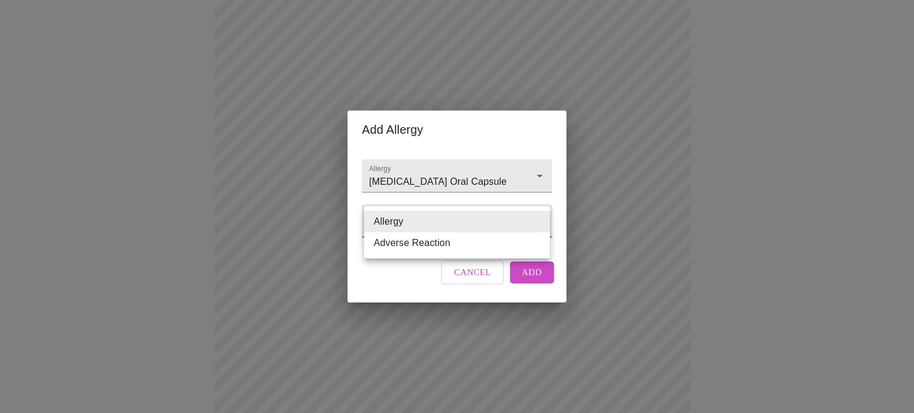
click at [419, 226] on body "MyMenopauseRx Appointments Messaging Labs Uploads Medications Community Refer a…" at bounding box center [457, 210] width 904 height 1006
click at [416, 240] on li "Adverse Reaction" at bounding box center [457, 243] width 186 height 21
type input "Adverse Reaction"
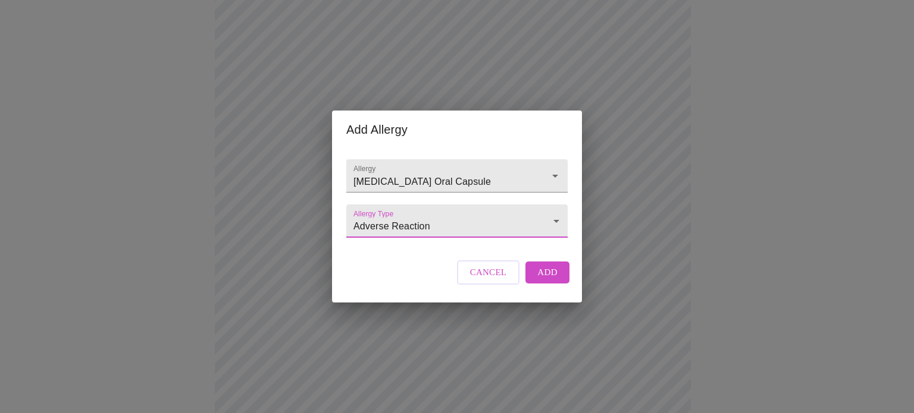
click at [540, 280] on span "Add" at bounding box center [547, 272] width 20 height 15
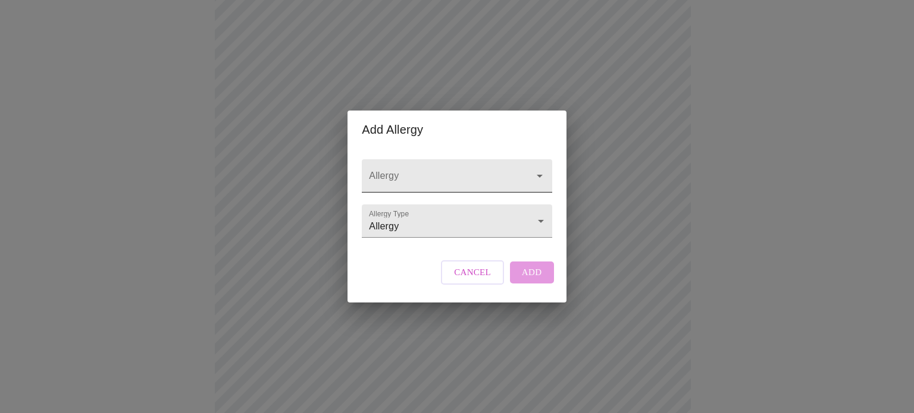
click at [456, 172] on input "Allergy" at bounding box center [439, 182] width 146 height 22
click at [457, 171] on input "l" at bounding box center [439, 182] width 146 height 22
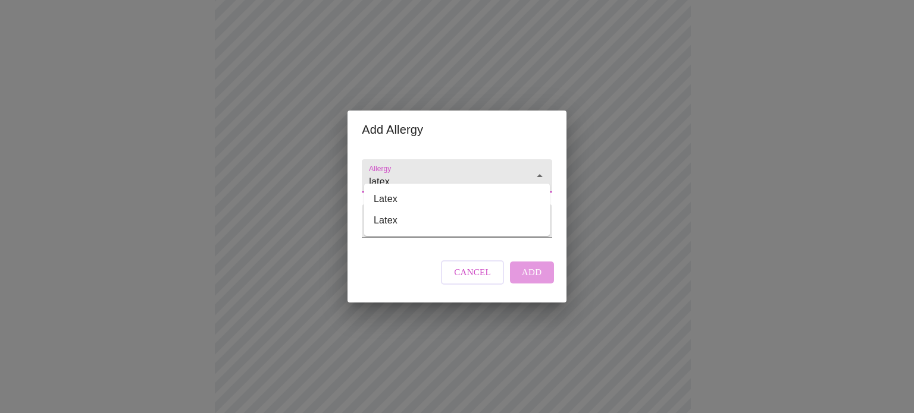
click at [457, 171] on input "latex" at bounding box center [439, 182] width 146 height 22
click at [443, 197] on li "Latex" at bounding box center [457, 199] width 186 height 21
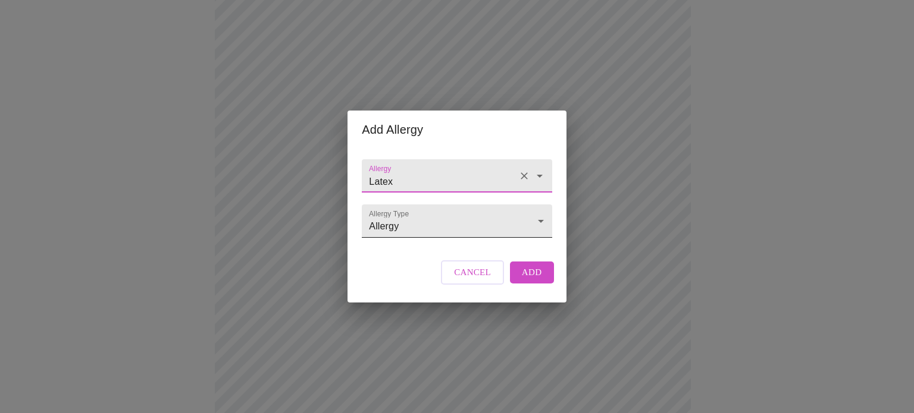
type input "Latex"
click at [428, 224] on body "MyMenopauseRx Appointments Messaging Labs Uploads Medications Community Refer a…" at bounding box center [457, 197] width 904 height 981
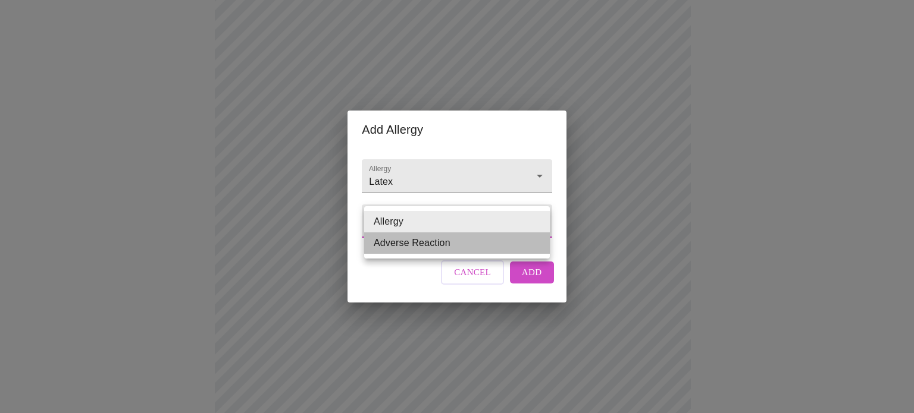
click at [422, 240] on li "Adverse Reaction" at bounding box center [457, 243] width 186 height 21
type input "Adverse Reaction"
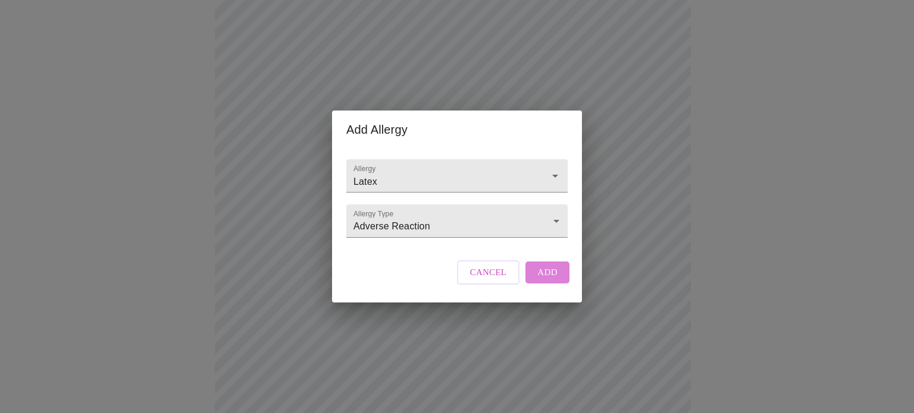
click at [554, 283] on button "Add" at bounding box center [547, 272] width 44 height 21
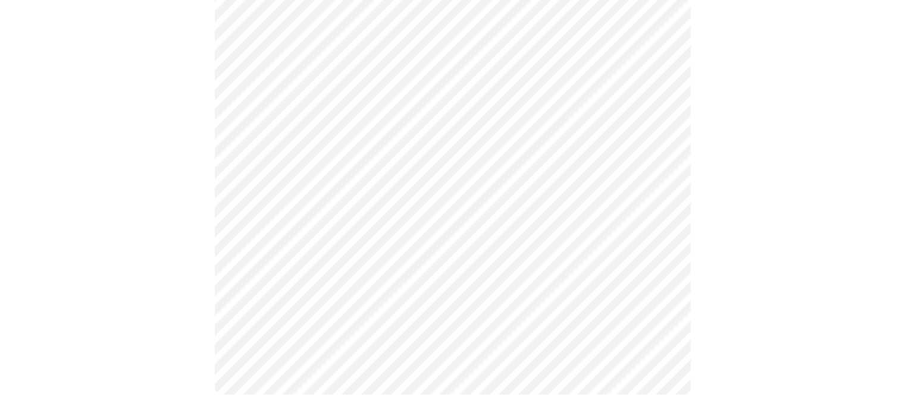
scroll to position [611, 0]
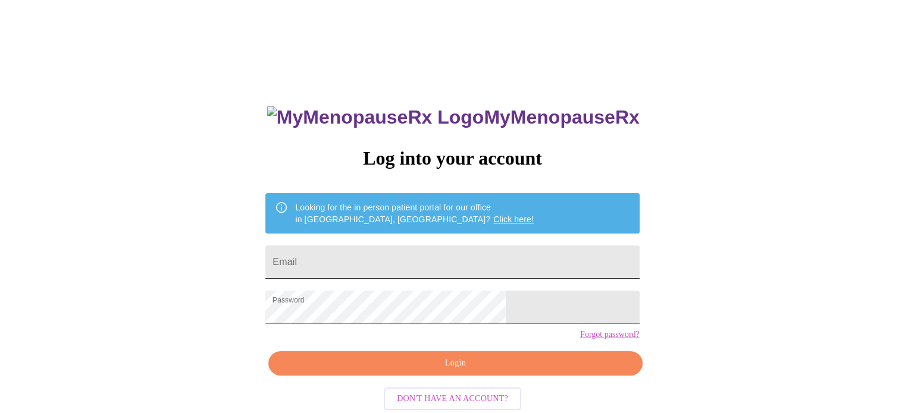
click at [409, 254] on input "Email" at bounding box center [452, 262] width 374 height 33
type input "trushatz@upsd.org"
click at [447, 371] on span "Login" at bounding box center [455, 363] width 346 height 15
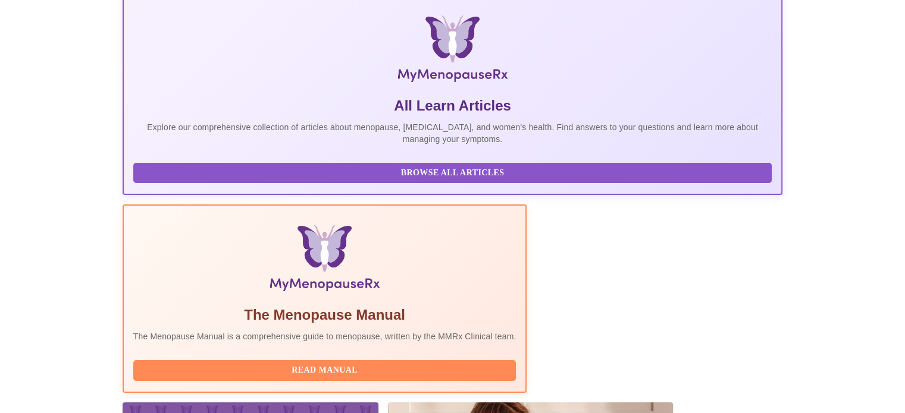
scroll to position [236, 0]
